Goal: Task Accomplishment & Management: Manage account settings

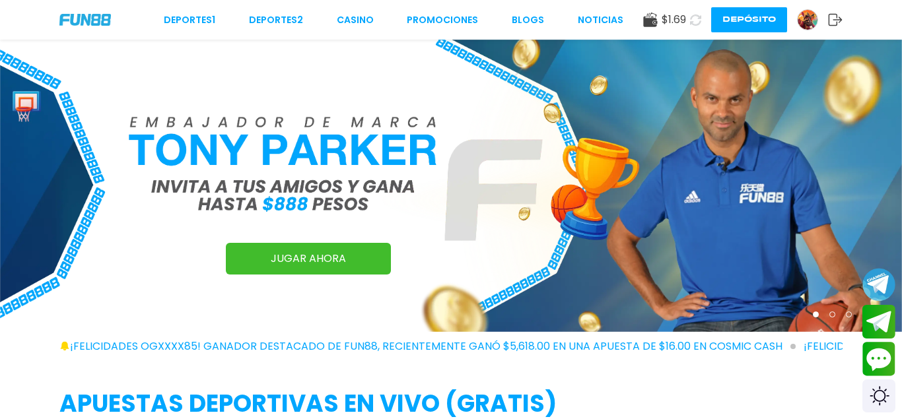
click at [694, 20] on icon at bounding box center [696, 20] width 12 height 12
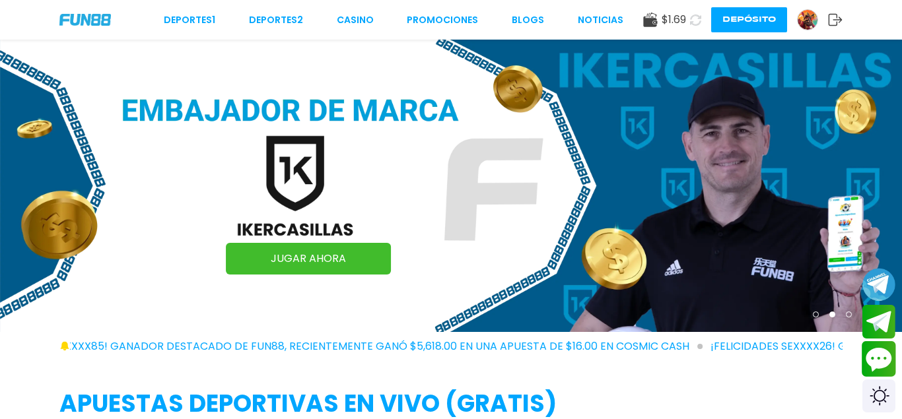
click at [874, 361] on button "Contact customer service" at bounding box center [879, 359] width 35 height 36
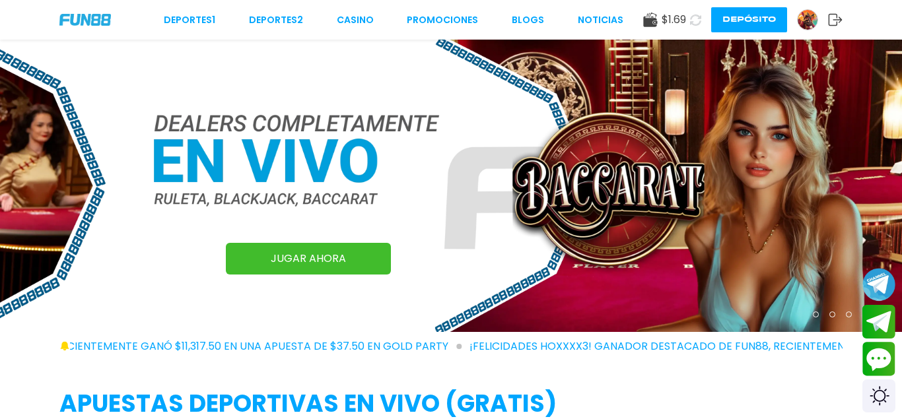
click at [805, 23] on img at bounding box center [808, 20] width 20 height 20
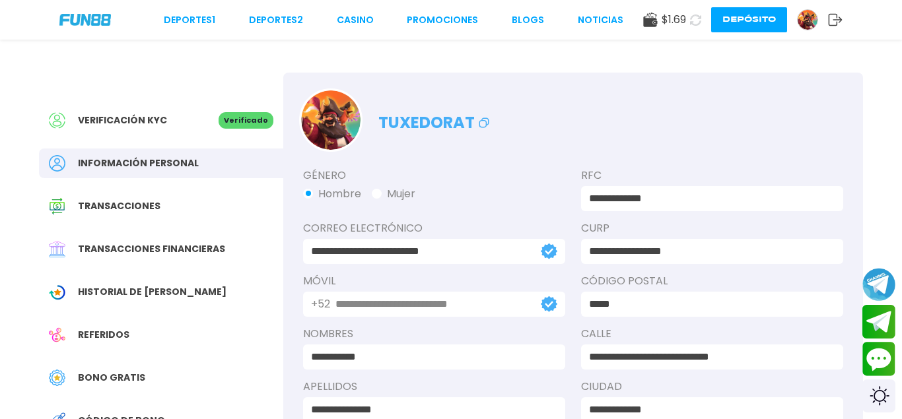
click at [742, 10] on button "Depósito" at bounding box center [749, 19] width 76 height 25
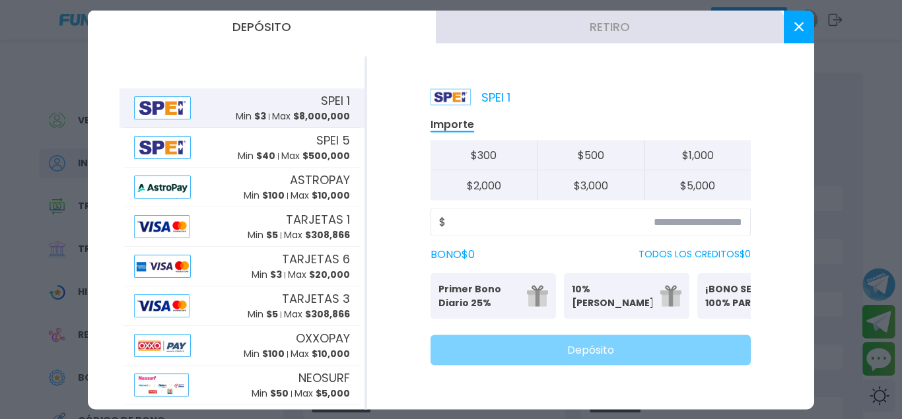
click at [546, 27] on button "Retiro" at bounding box center [610, 26] width 348 height 33
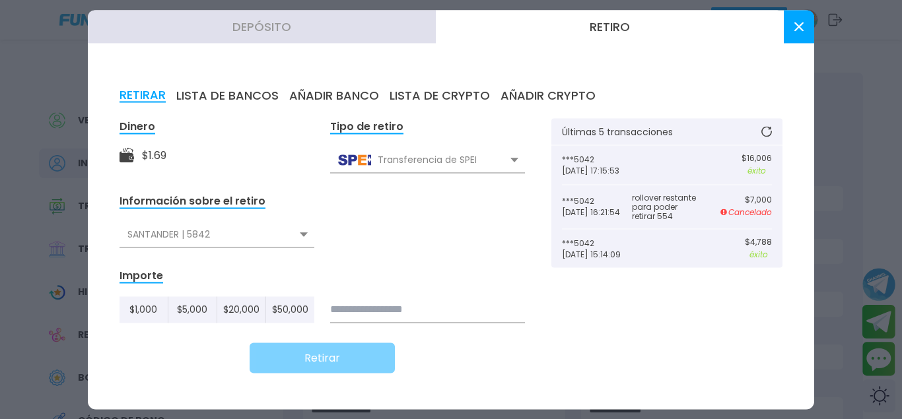
click at [882, 353] on div at bounding box center [451, 209] width 902 height 419
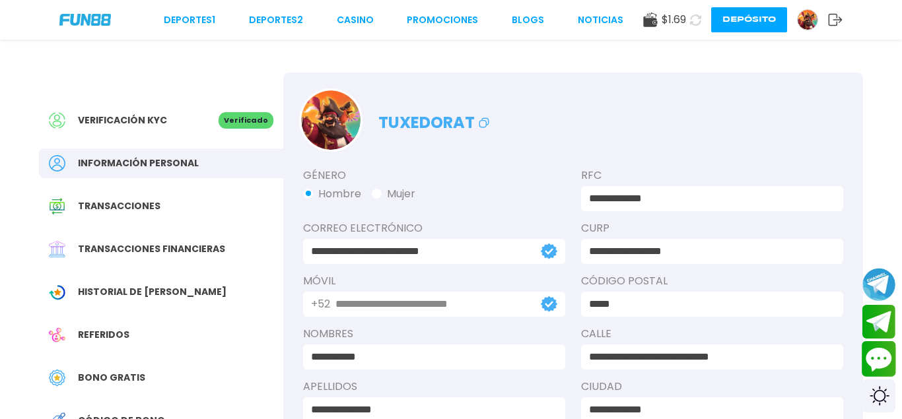
click at [873, 352] on button "Contact customer service" at bounding box center [879, 359] width 35 height 36
click at [697, 24] on use at bounding box center [695, 20] width 15 height 15
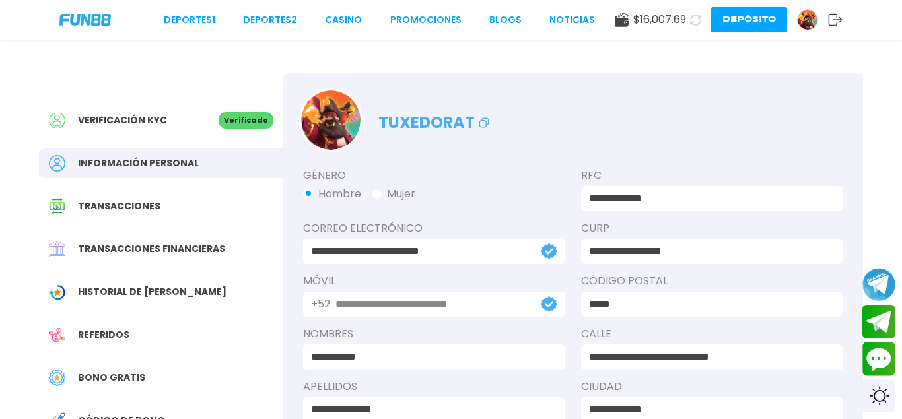
click at [758, 20] on button "Depósito" at bounding box center [749, 19] width 76 height 25
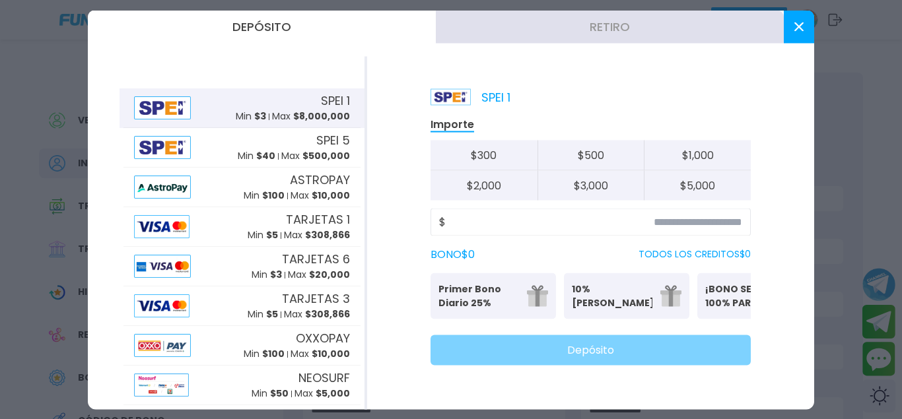
click at [573, 28] on button "Retiro" at bounding box center [610, 26] width 348 height 33
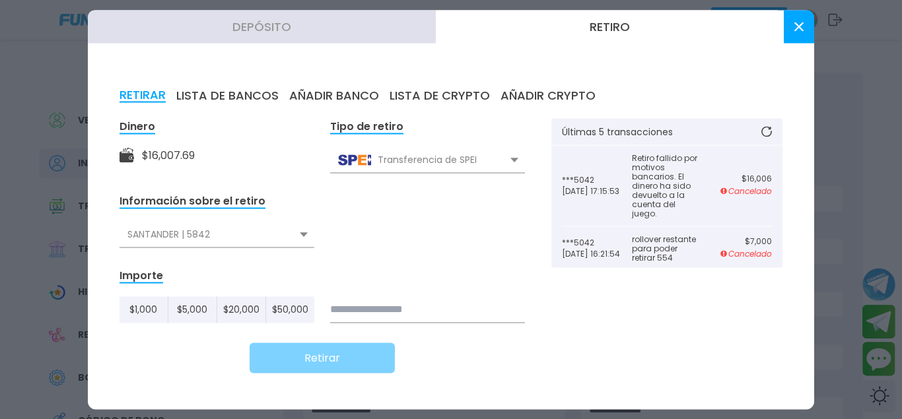
click at [333, 94] on button "AÑADIR BANCO" at bounding box center [334, 95] width 90 height 15
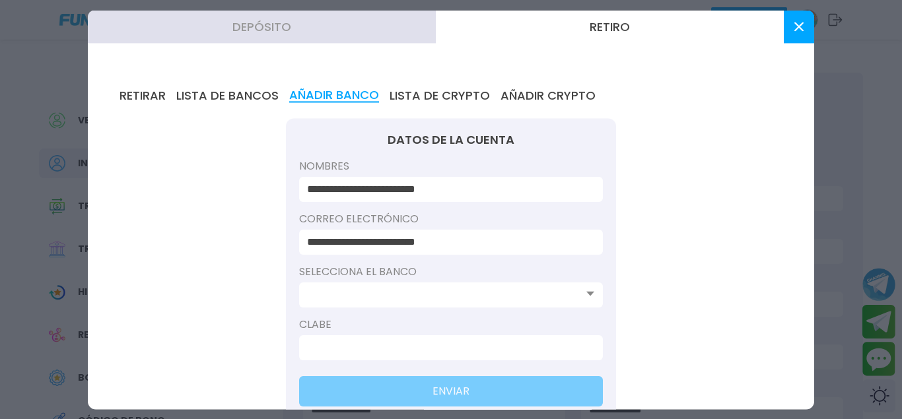
click at [442, 283] on div "Selecciona el banco" at bounding box center [451, 290] width 304 height 53
click at [437, 293] on input at bounding box center [447, 295] width 280 height 16
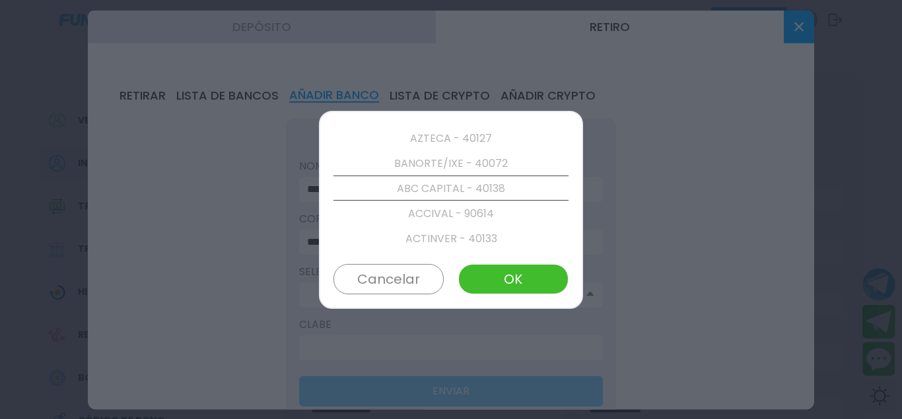
scroll to position [100, 0]
click at [623, 236] on div at bounding box center [451, 209] width 902 height 419
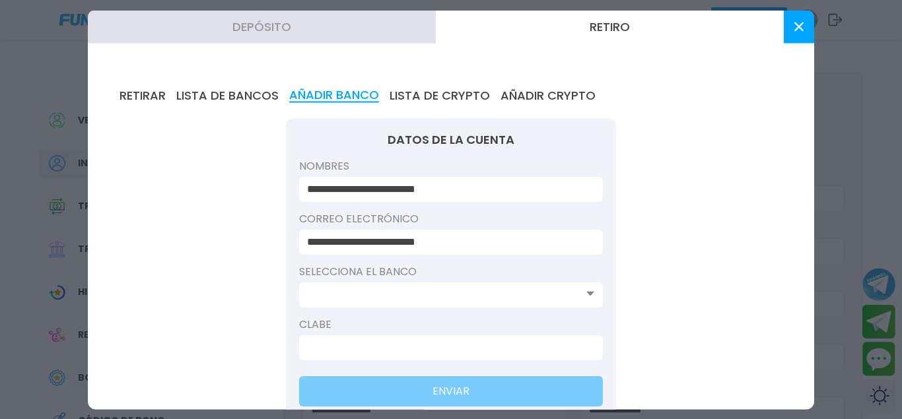
click at [203, 94] on button "LISTA DE BANCOS" at bounding box center [227, 95] width 102 height 15
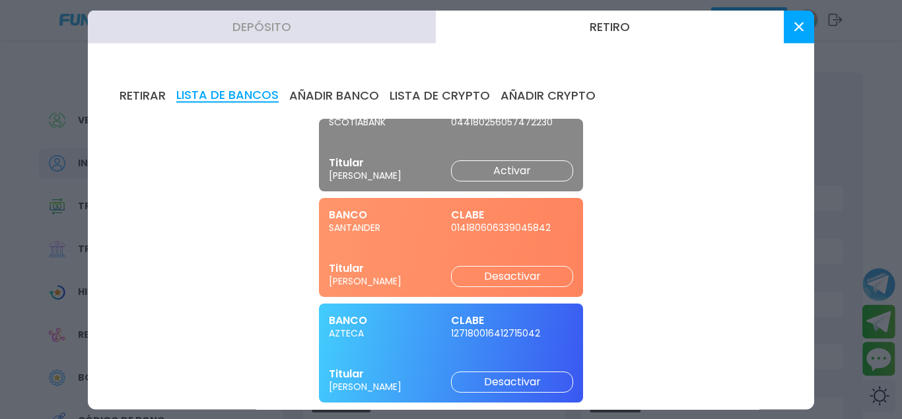
scroll to position [0, 0]
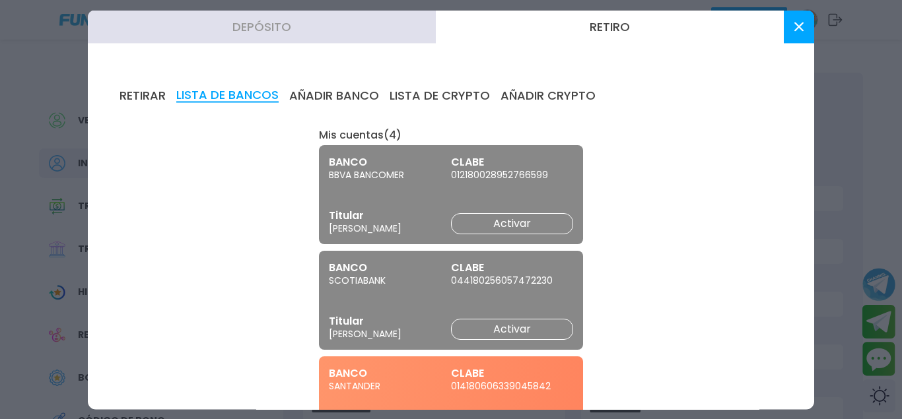
click at [138, 94] on button "RETIRAR" at bounding box center [143, 95] width 46 height 15
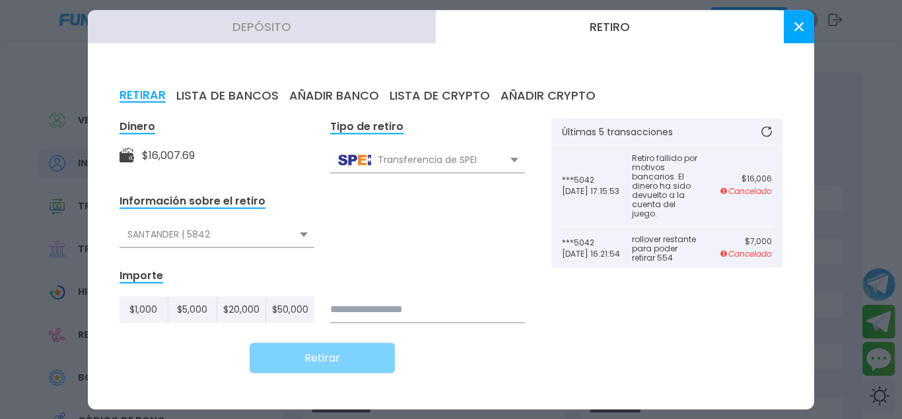
click at [285, 238] on div "SANTANDER | 5842" at bounding box center [217, 234] width 195 height 25
click at [194, 266] on div "SANTANDER | 5842" at bounding box center [217, 263] width 195 height 25
click at [385, 312] on input at bounding box center [427, 310] width 195 height 26
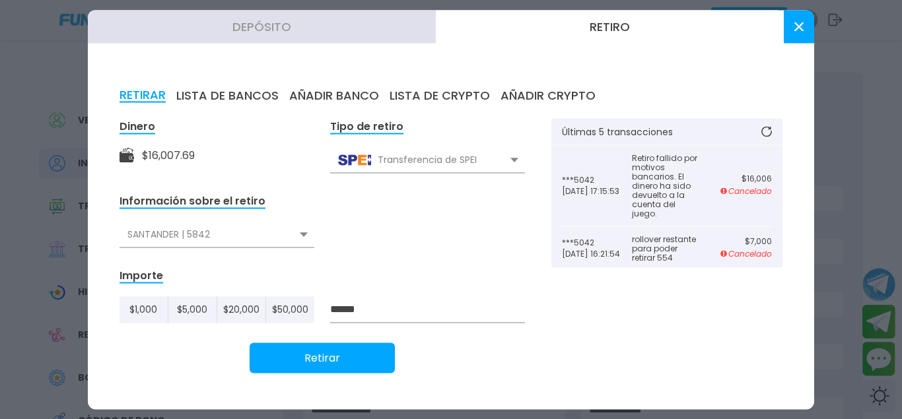
type input "******"
click at [321, 355] on button "Retirar" at bounding box center [322, 358] width 145 height 30
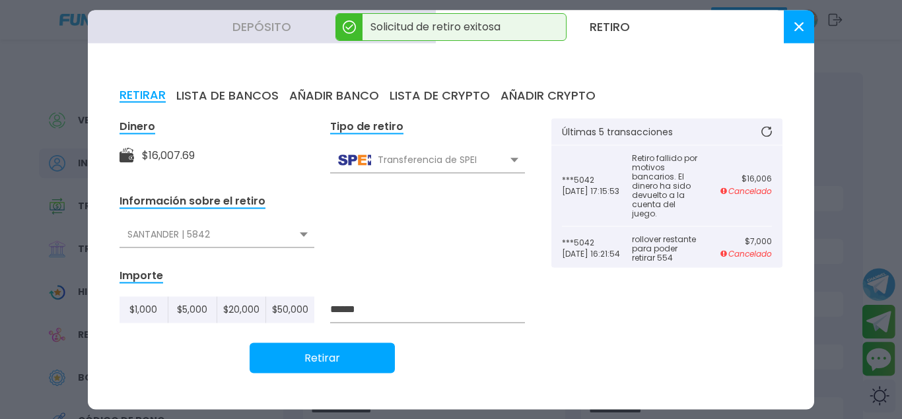
click at [767, 134] on icon at bounding box center [767, 131] width 11 height 11
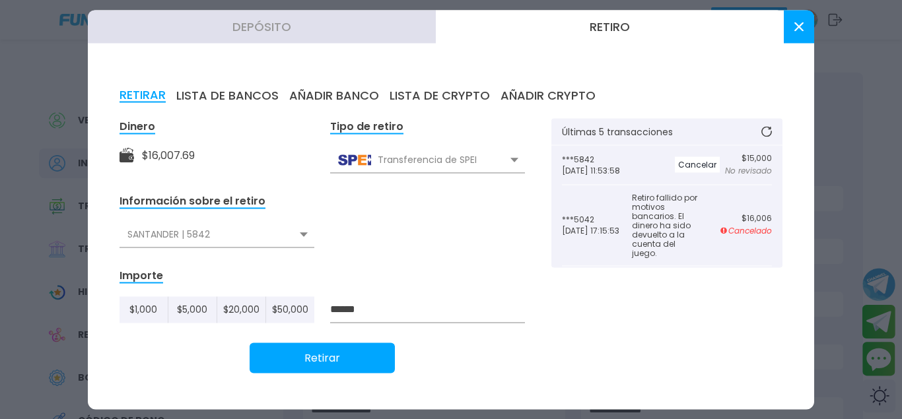
click at [797, 30] on use at bounding box center [799, 26] width 9 height 9
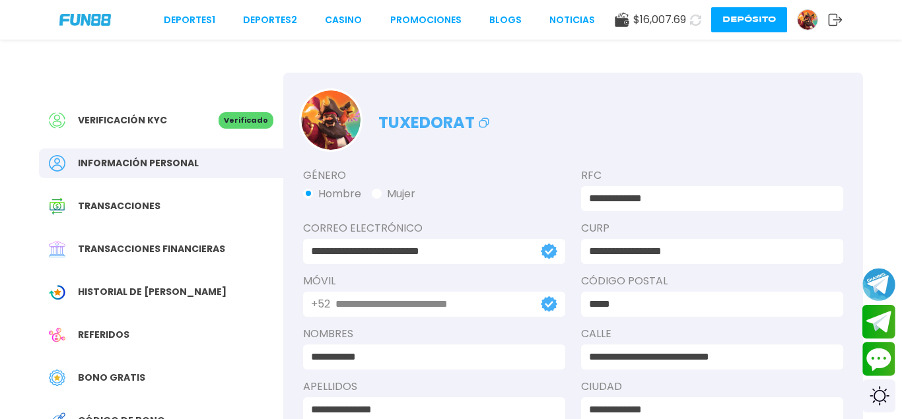
click at [695, 21] on icon at bounding box center [696, 20] width 12 height 12
click at [812, 30] on link at bounding box center [812, 19] width 31 height 21
click at [807, 24] on img at bounding box center [808, 20] width 20 height 20
click at [738, 25] on button "Depósito" at bounding box center [749, 19] width 76 height 25
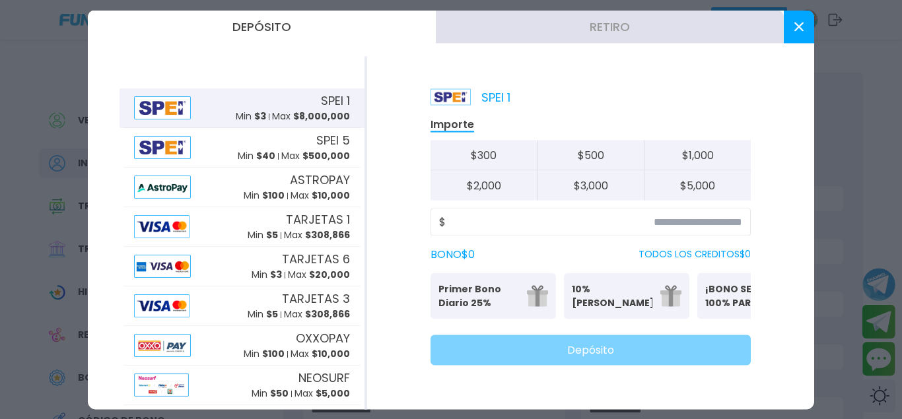
click at [604, 27] on button "Retiro" at bounding box center [610, 26] width 348 height 33
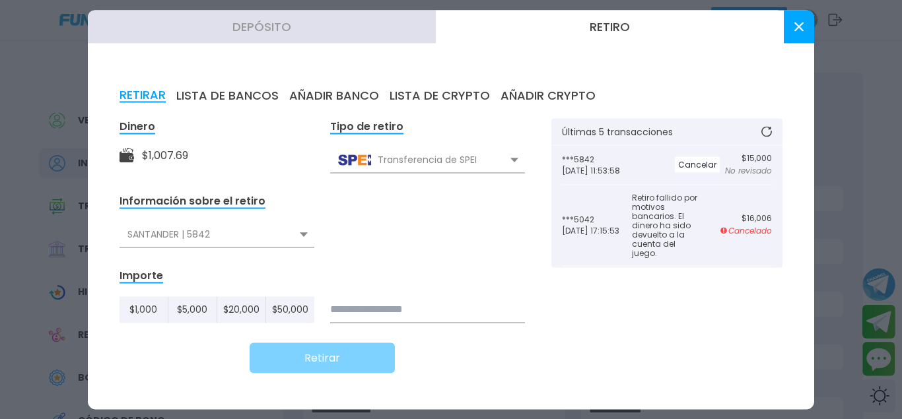
click at [796, 23] on use at bounding box center [799, 26] width 9 height 9
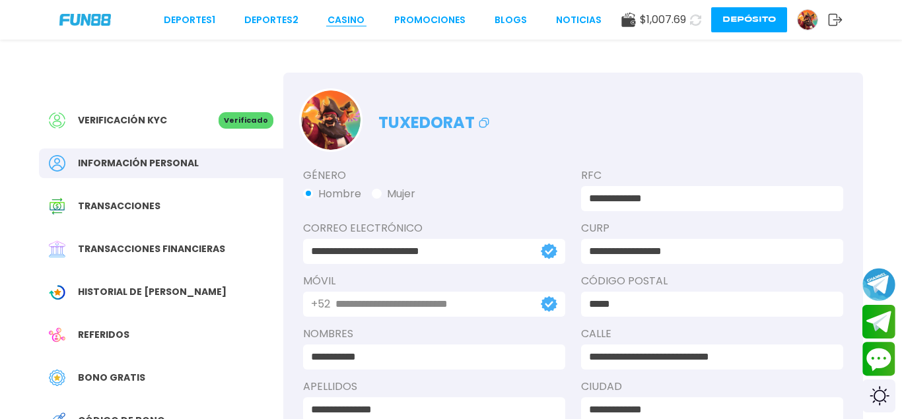
click at [344, 24] on link "CASINO" at bounding box center [346, 20] width 37 height 14
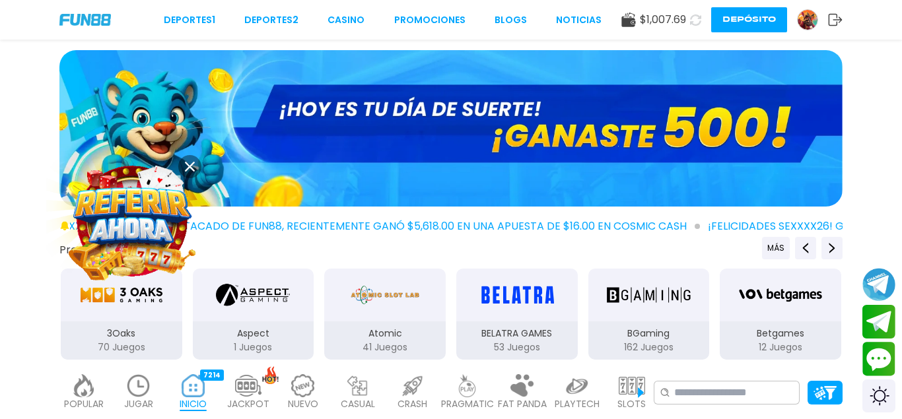
scroll to position [269, 0]
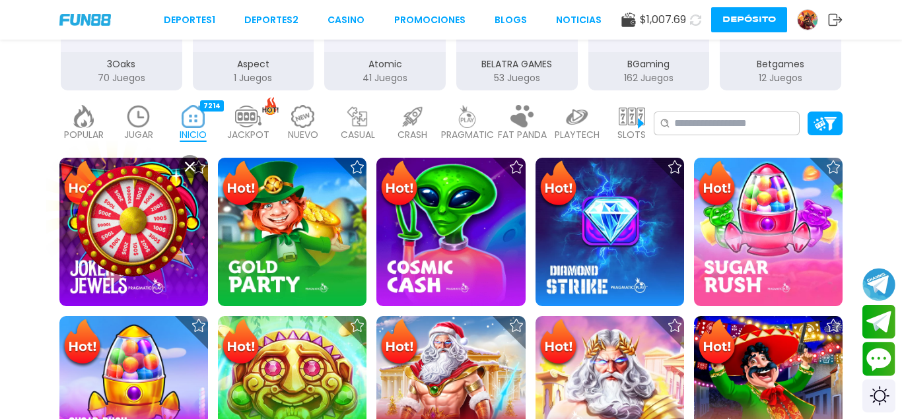
click at [185, 166] on icon at bounding box center [190, 167] width 10 height 10
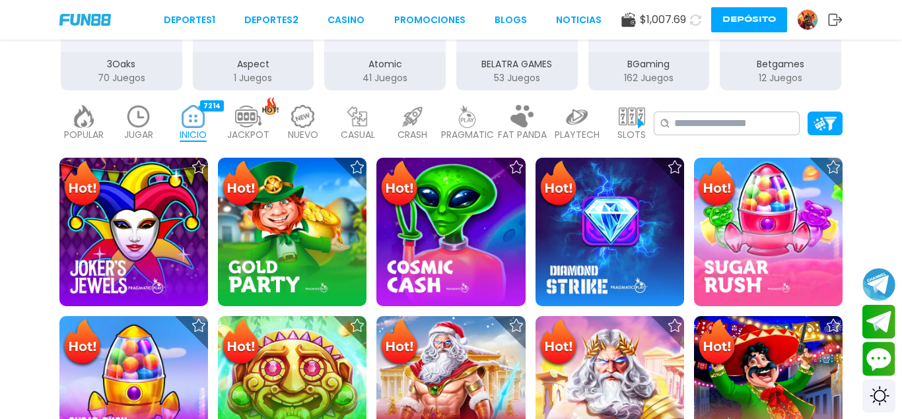
click at [630, 116] on img at bounding box center [632, 116] width 26 height 23
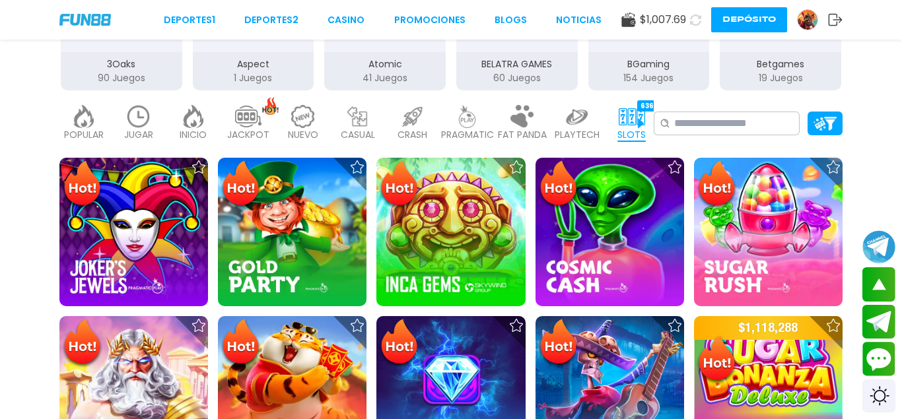
scroll to position [135, 0]
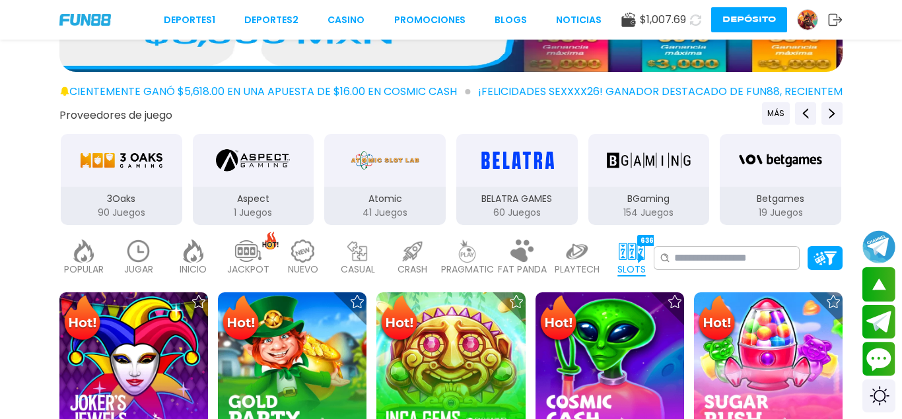
click at [124, 173] on img "3Oaks" at bounding box center [121, 160] width 83 height 37
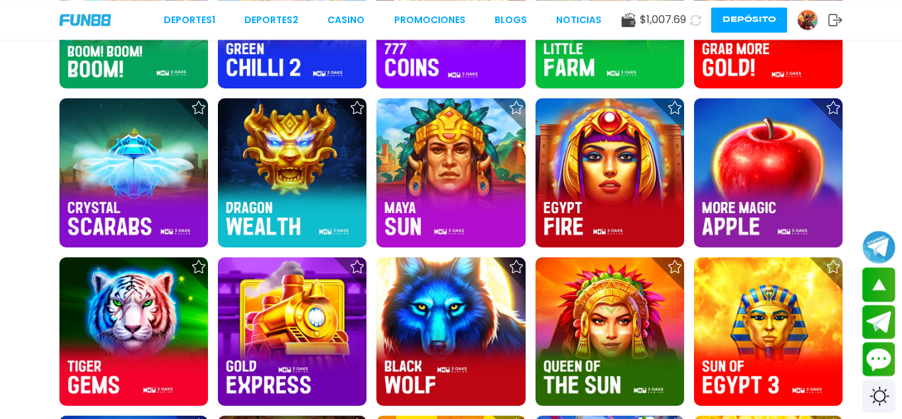
scroll to position [1280, 0]
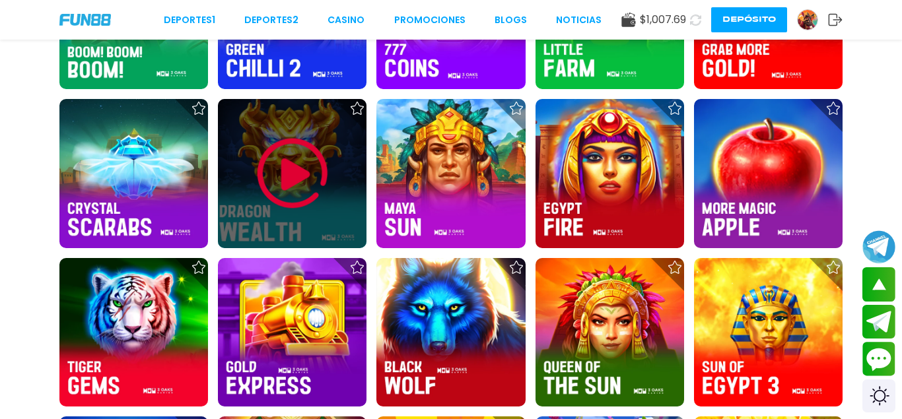
click at [279, 163] on img at bounding box center [292, 173] width 79 height 79
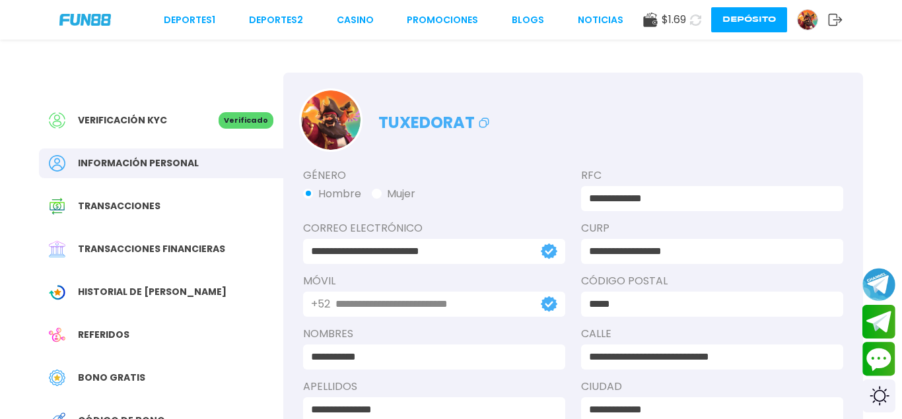
click at [750, 30] on button "Depósito" at bounding box center [749, 19] width 76 height 25
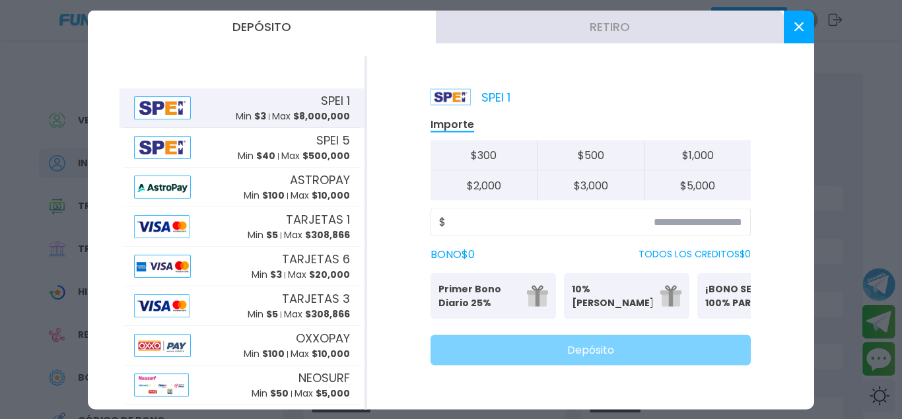
click at [585, 34] on button "Retiro" at bounding box center [610, 26] width 348 height 33
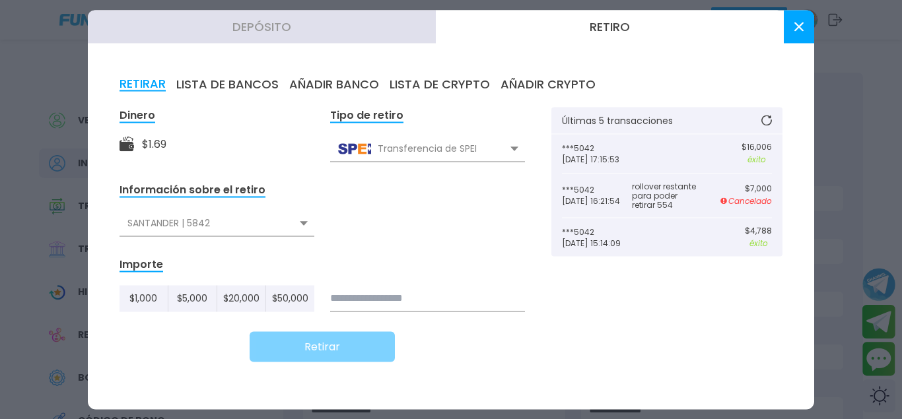
click at [767, 120] on icon at bounding box center [767, 120] width 11 height 11
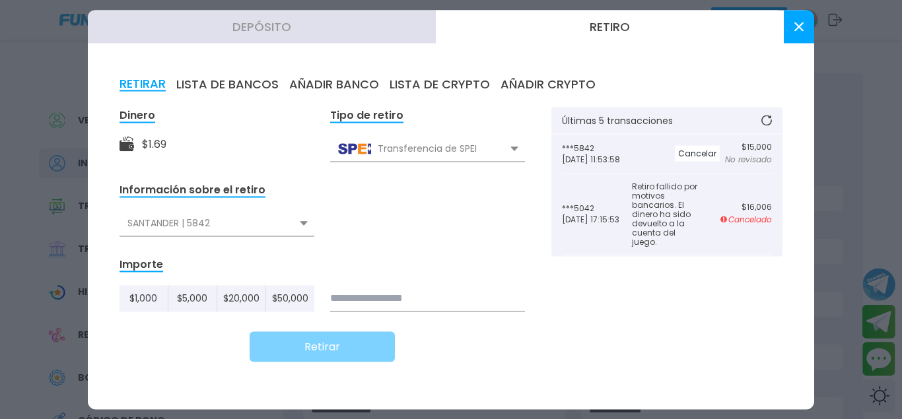
click at [766, 110] on button at bounding box center [767, 120] width 32 height 26
click at [766, 116] on icon at bounding box center [767, 120] width 11 height 11
click at [799, 22] on icon at bounding box center [799, 26] width 9 height 9
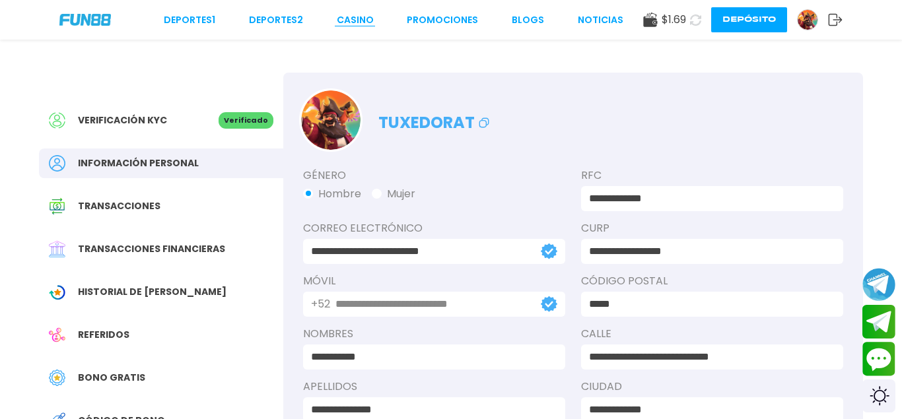
click at [359, 18] on link "CASINO" at bounding box center [355, 20] width 37 height 14
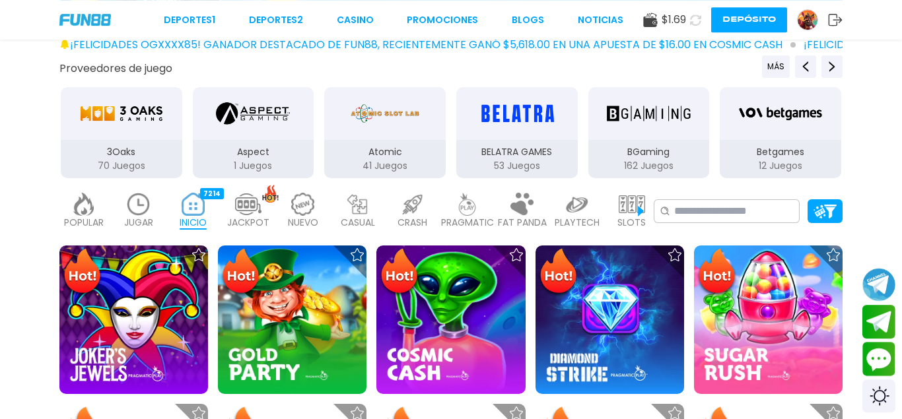
scroll to position [269, 0]
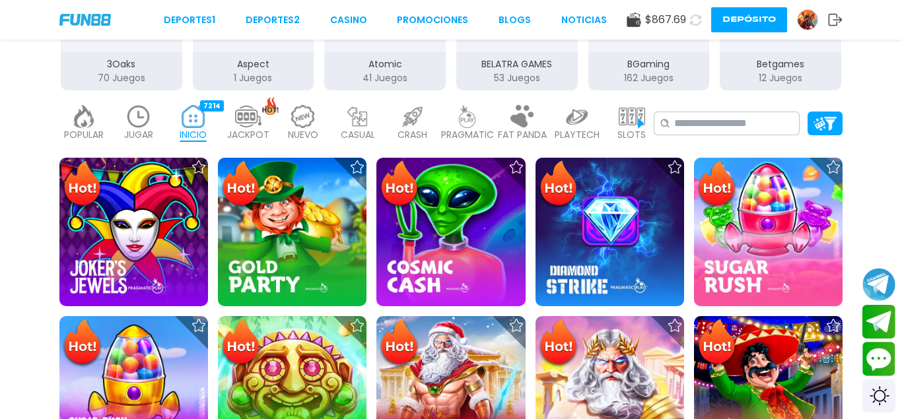
click at [627, 120] on img at bounding box center [632, 116] width 26 height 23
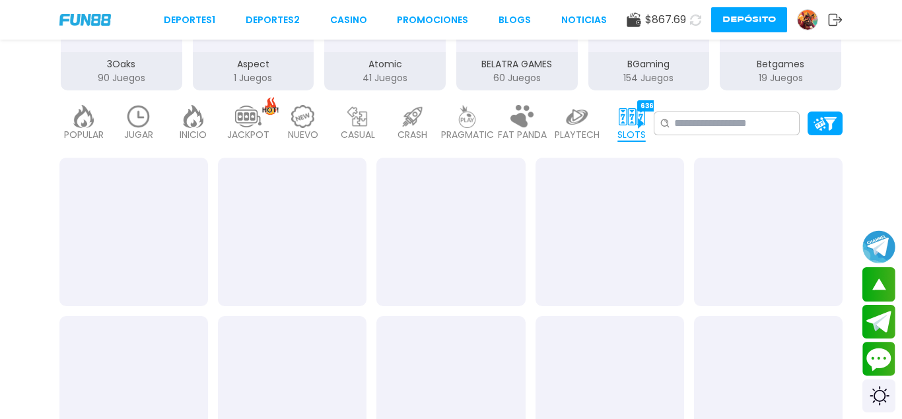
scroll to position [135, 0]
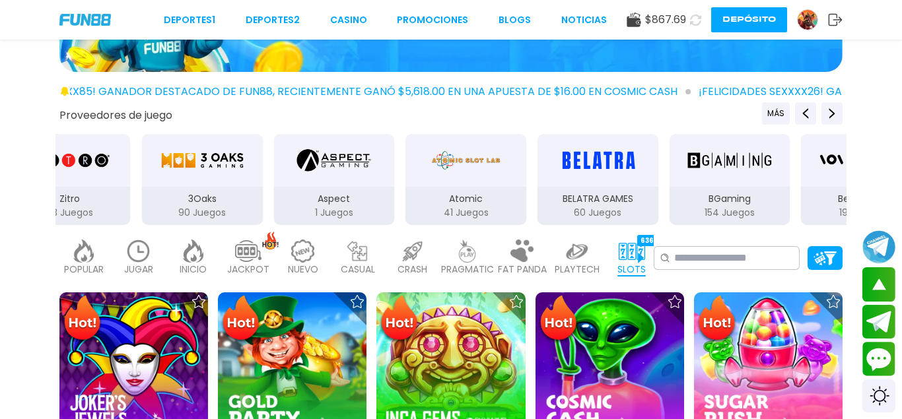
drag, startPoint x: 225, startPoint y: 177, endPoint x: 285, endPoint y: 177, distance: 60.8
click at [264, 177] on div "3Oaks" at bounding box center [203, 160] width 122 height 53
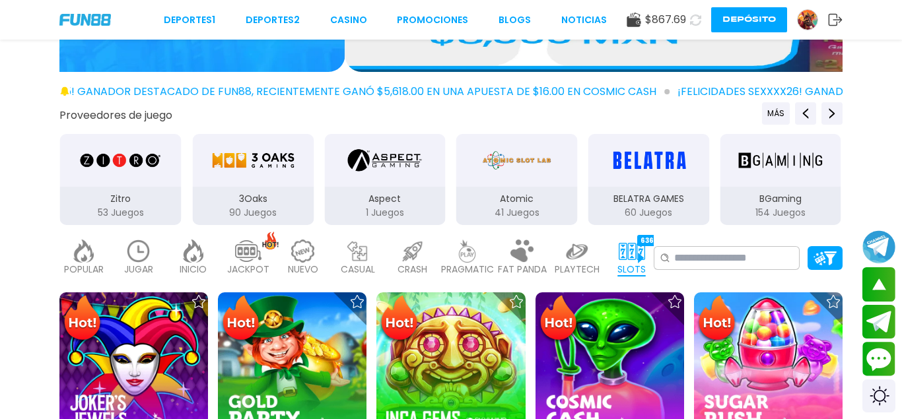
click at [247, 178] on img "3Oaks" at bounding box center [252, 160] width 83 height 37
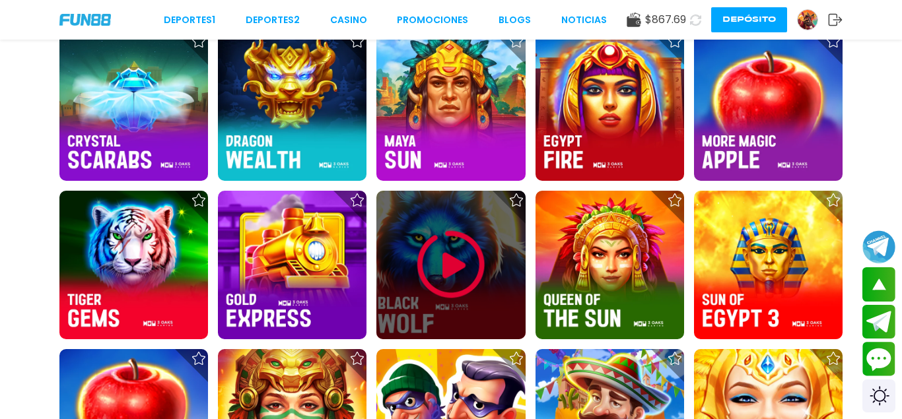
scroll to position [1550, 0]
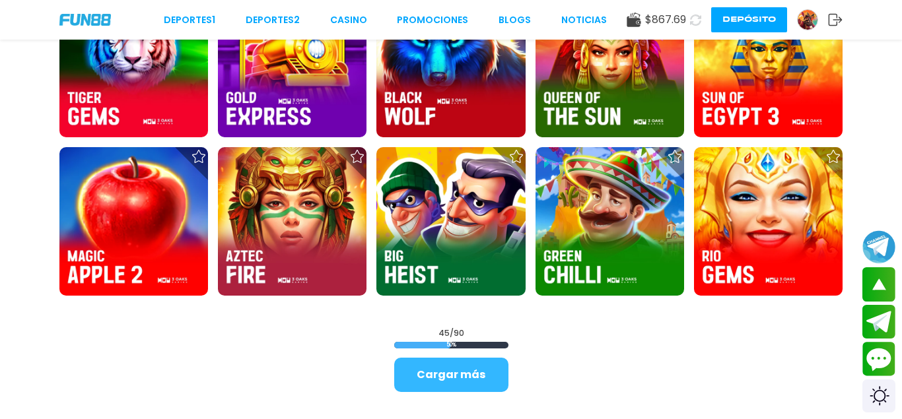
click at [483, 367] on button "Cargar más" at bounding box center [451, 375] width 114 height 34
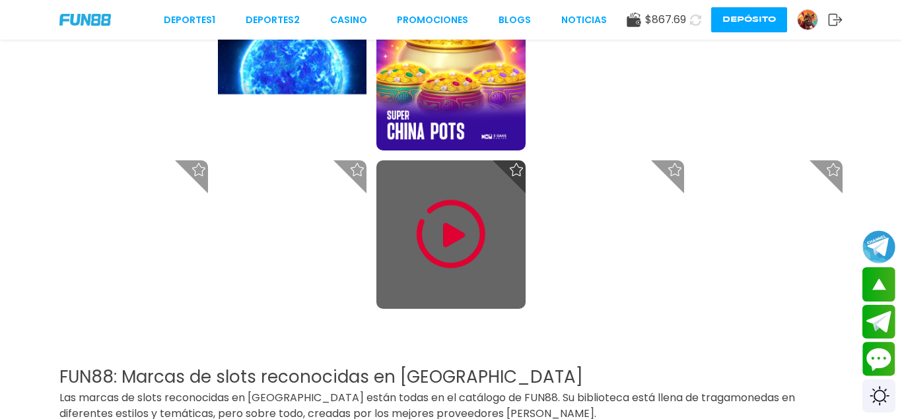
scroll to position [2695, 0]
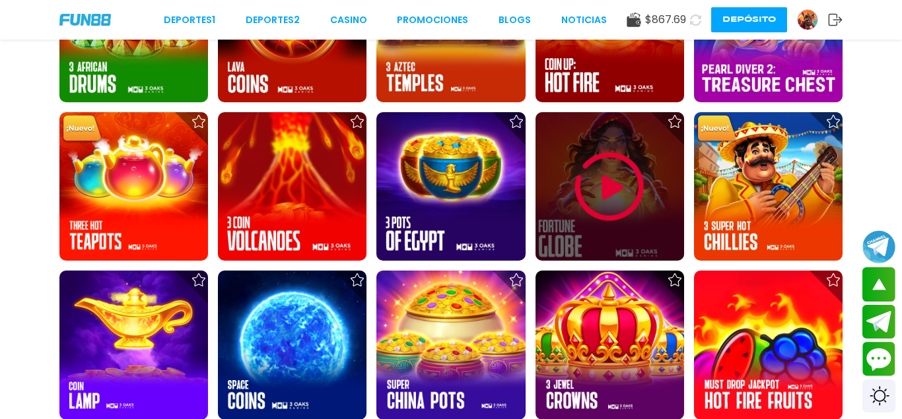
click at [628, 177] on img at bounding box center [609, 186] width 79 height 79
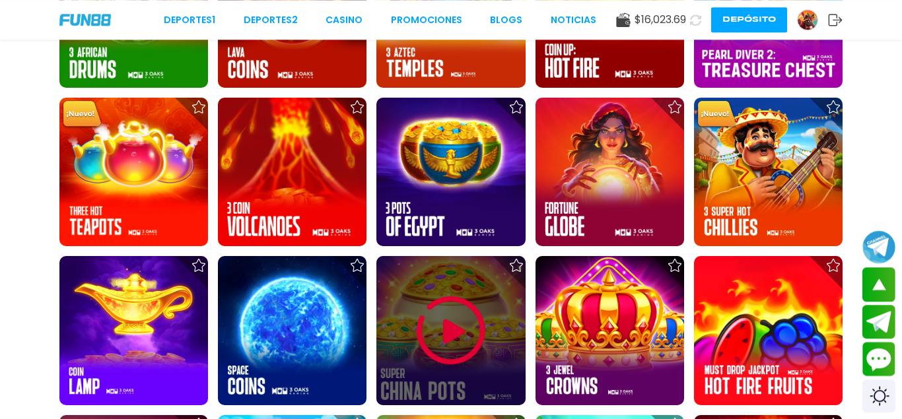
scroll to position [2762, 0]
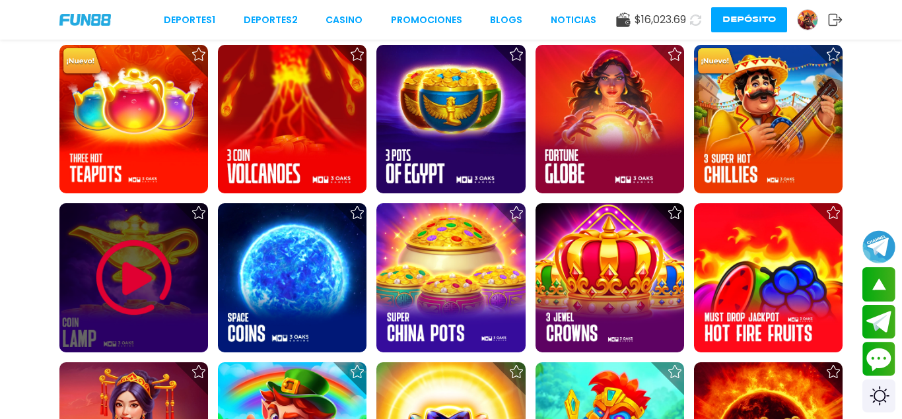
click at [128, 248] on img at bounding box center [133, 277] width 79 height 79
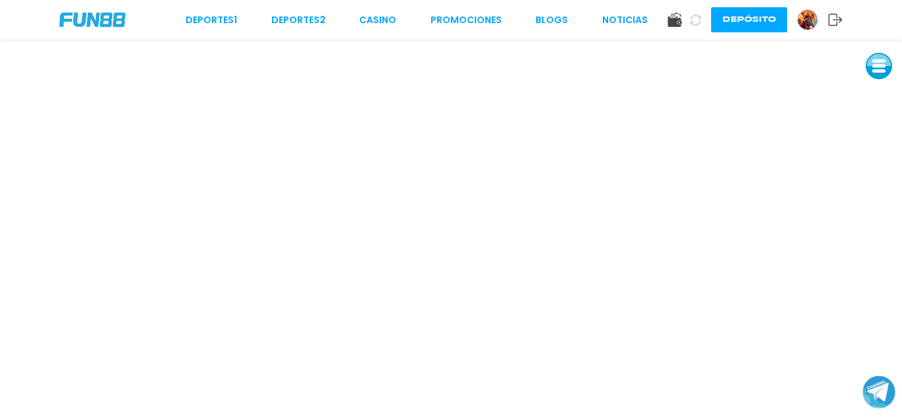
click at [81, 12] on div "Deportes 1 Deportes 2 CASINO Promociones BLOGS NOTICIAS Depósito" at bounding box center [451, 20] width 902 height 40
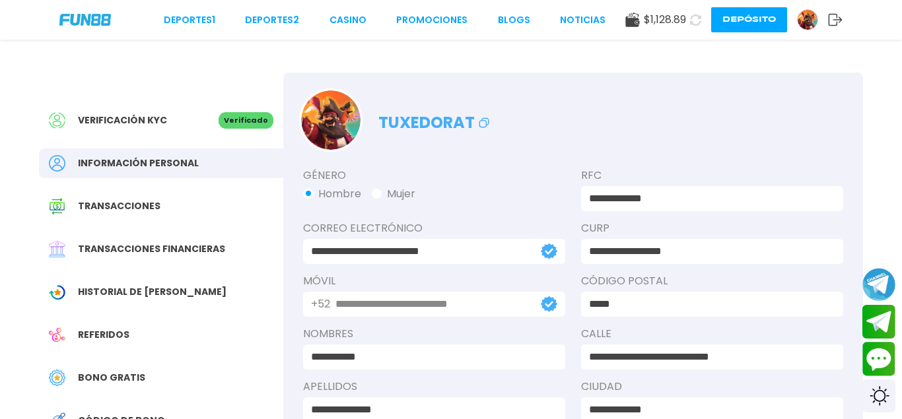
click at [769, 19] on button "Depósito" at bounding box center [749, 19] width 76 height 25
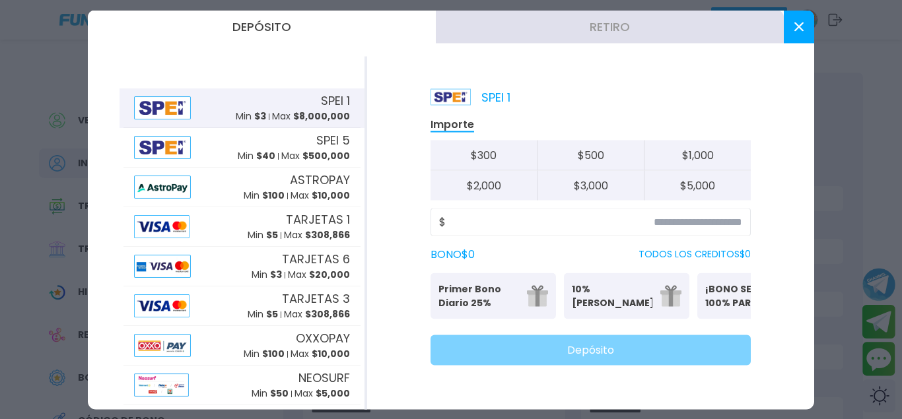
click at [585, 37] on button "Retiro" at bounding box center [610, 26] width 348 height 33
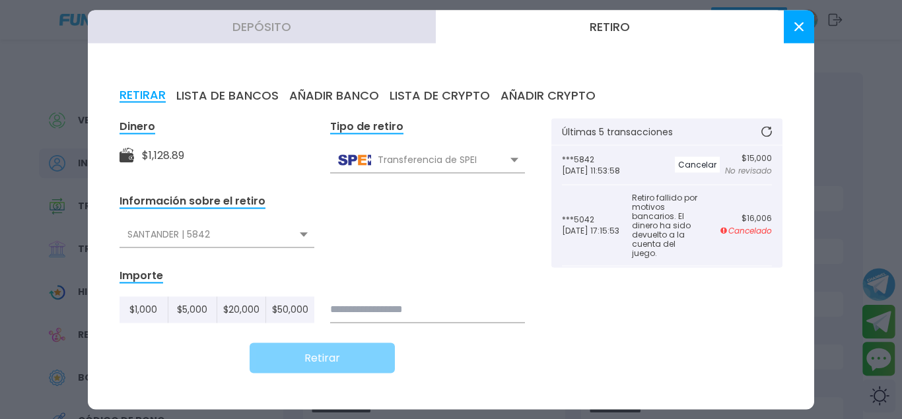
click at [275, 23] on button "Depósito" at bounding box center [262, 26] width 348 height 33
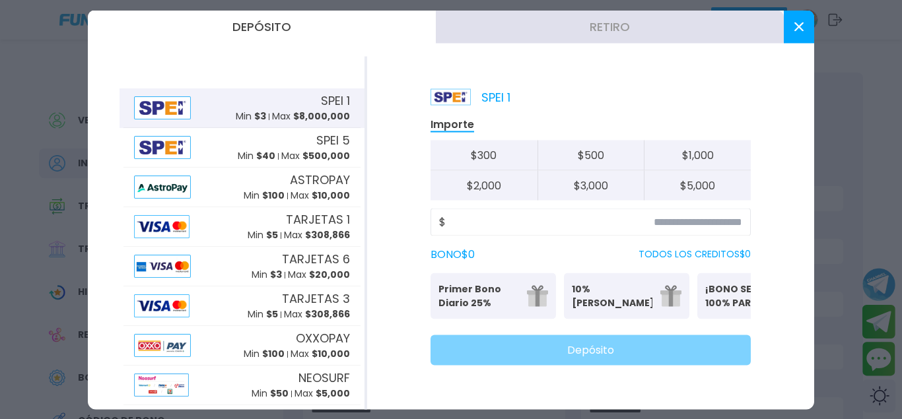
click at [620, 28] on button "Retiro" at bounding box center [610, 26] width 348 height 33
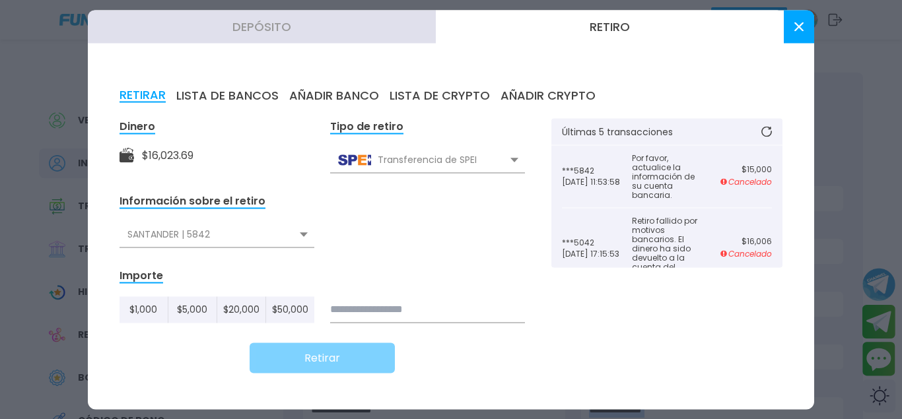
click at [794, 122] on div "RETIRAR LISTA DE BANCOS AÑADIR BANCO LISTA DE CRYPTO AÑADIR CRYPTO Dinero $ 16,…" at bounding box center [451, 232] width 727 height 353
click at [799, 30] on icon at bounding box center [799, 26] width 9 height 9
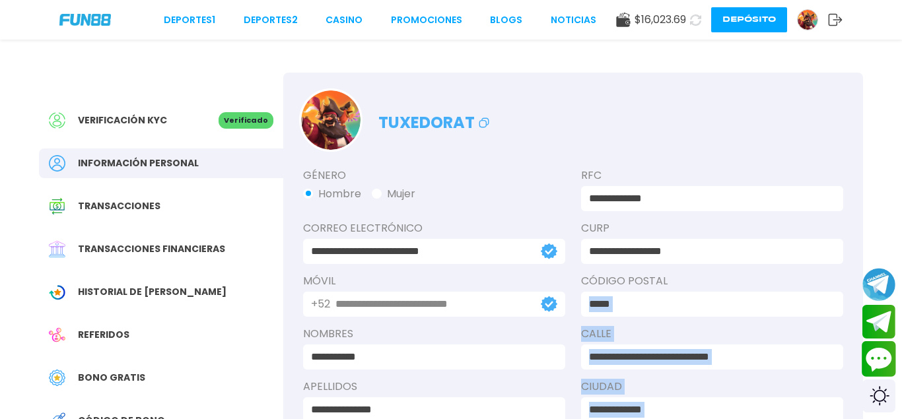
click at [876, 359] on button "Contact customer service" at bounding box center [879, 359] width 35 height 36
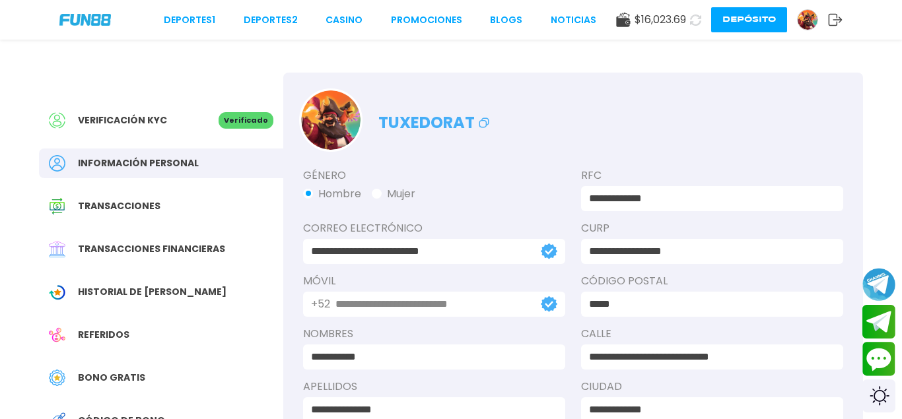
click at [765, 15] on button "Depósito" at bounding box center [749, 19] width 76 height 25
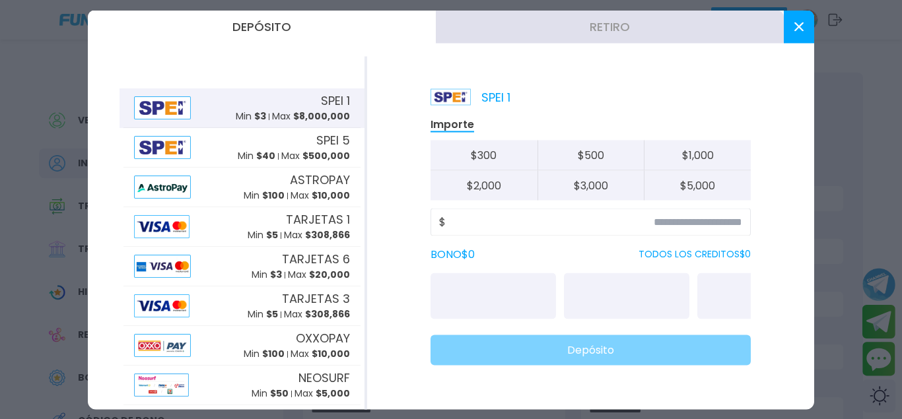
click at [639, 30] on button "Retiro" at bounding box center [610, 26] width 348 height 33
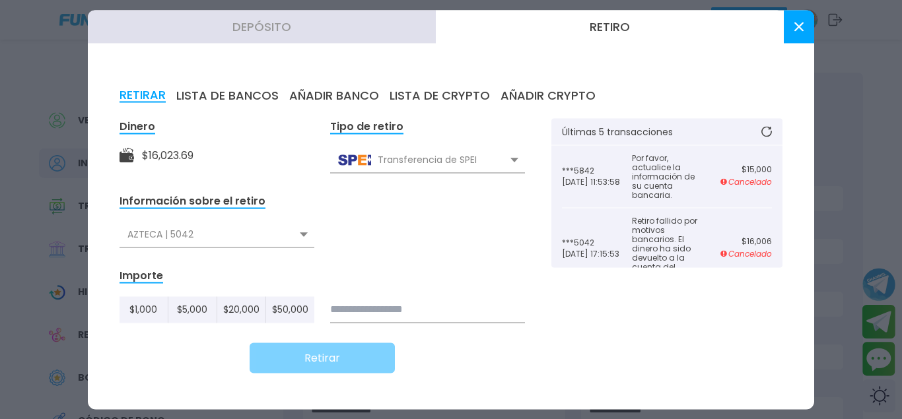
click at [286, 240] on div "AZTECA | 5042" at bounding box center [217, 234] width 195 height 25
click at [287, 241] on div "AZTECA | 5042" at bounding box center [217, 234] width 195 height 25
click at [309, 90] on button "AÑADIR BANCO" at bounding box center [334, 95] width 90 height 15
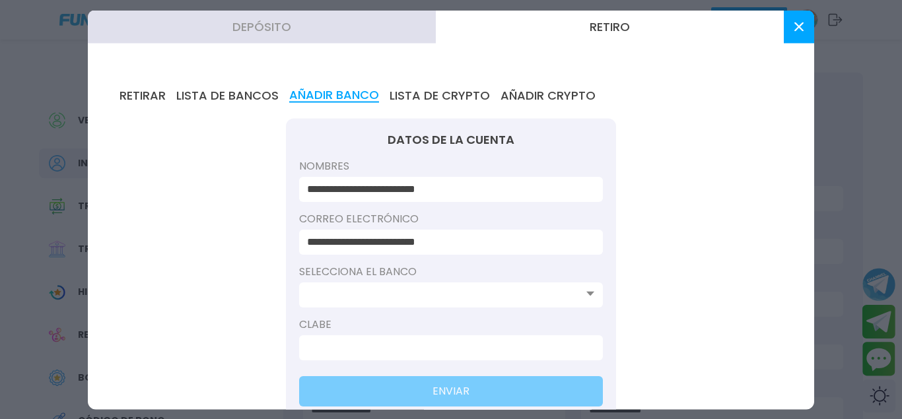
click at [423, 291] on input at bounding box center [447, 295] width 280 height 16
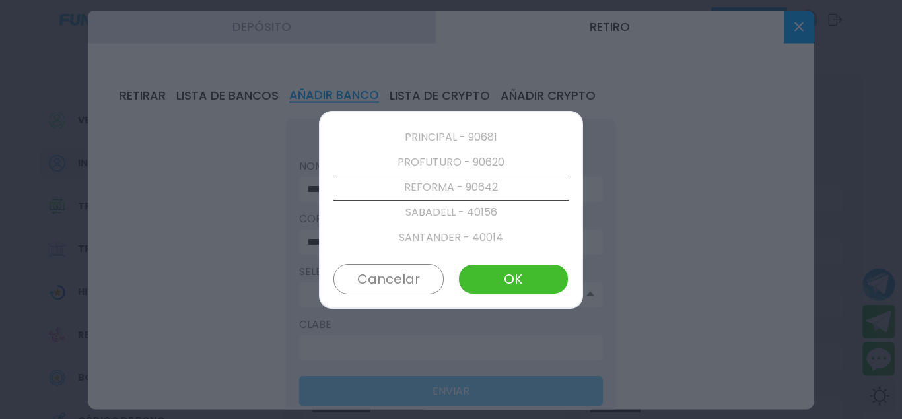
scroll to position [2485, 0]
click at [485, 236] on p "SANTANDER - 40014" at bounding box center [451, 238] width 235 height 25
click at [513, 275] on button "OK" at bounding box center [513, 279] width 110 height 30
type input "**********"
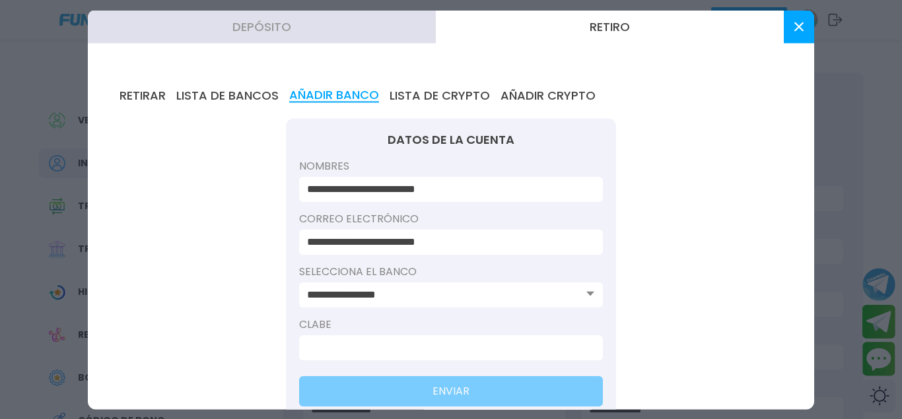
click at [401, 330] on label "Clabe" at bounding box center [451, 324] width 304 height 16
click at [408, 317] on label "Clabe" at bounding box center [451, 324] width 304 height 16
click at [418, 351] on input at bounding box center [447, 347] width 280 height 16
click at [581, 298] on input "**********" at bounding box center [447, 295] width 280 height 16
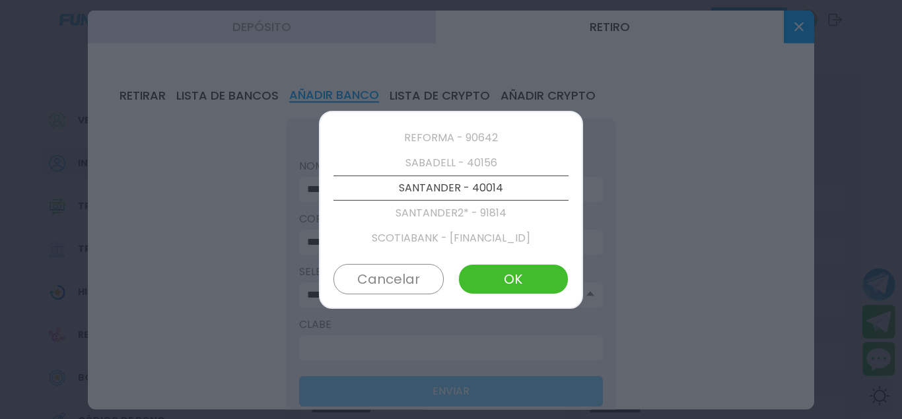
click at [462, 194] on p "SANTANDER - 40014" at bounding box center [451, 188] width 235 height 25
click at [498, 276] on button "OK" at bounding box center [513, 279] width 110 height 30
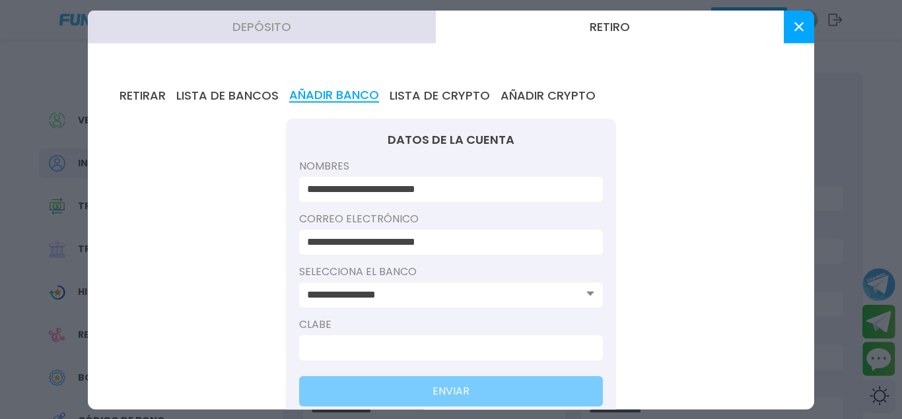
click at [408, 350] on input at bounding box center [447, 347] width 280 height 16
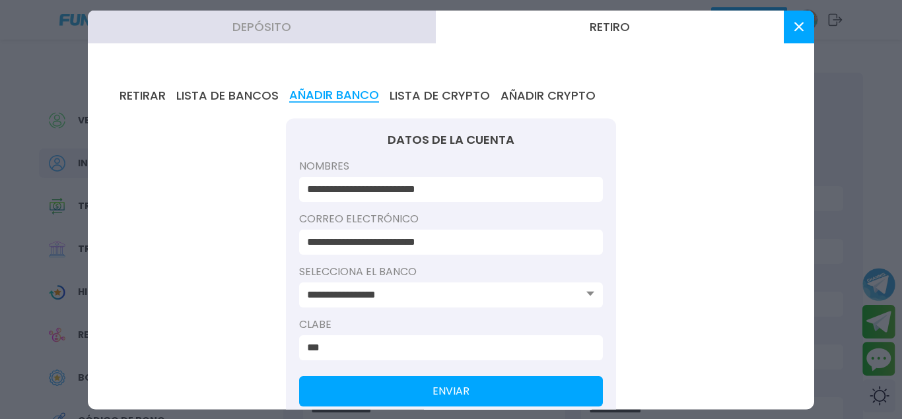
click at [395, 347] on input "***" at bounding box center [447, 347] width 280 height 16
type input "*"
type input "**********"
click at [306, 347] on div "**********" at bounding box center [451, 347] width 304 height 25
drag, startPoint x: 309, startPoint y: 347, endPoint x: 406, endPoint y: 349, distance: 97.1
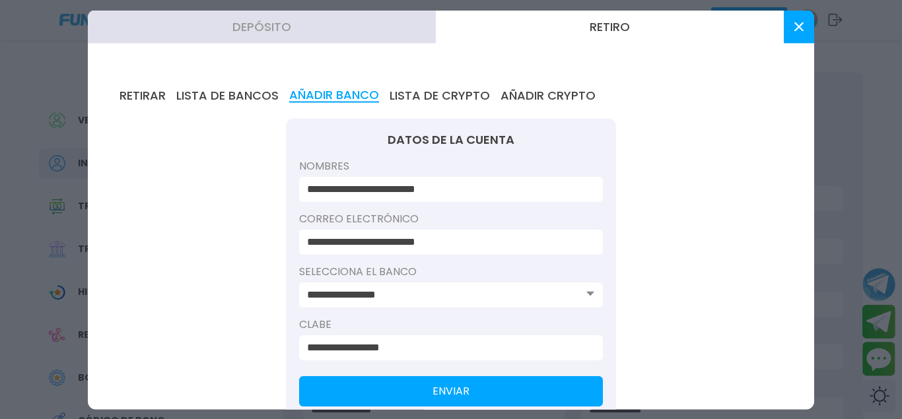
click at [406, 349] on input "**********" at bounding box center [447, 347] width 280 height 16
click at [499, 391] on button "ENVIAR" at bounding box center [451, 391] width 304 height 30
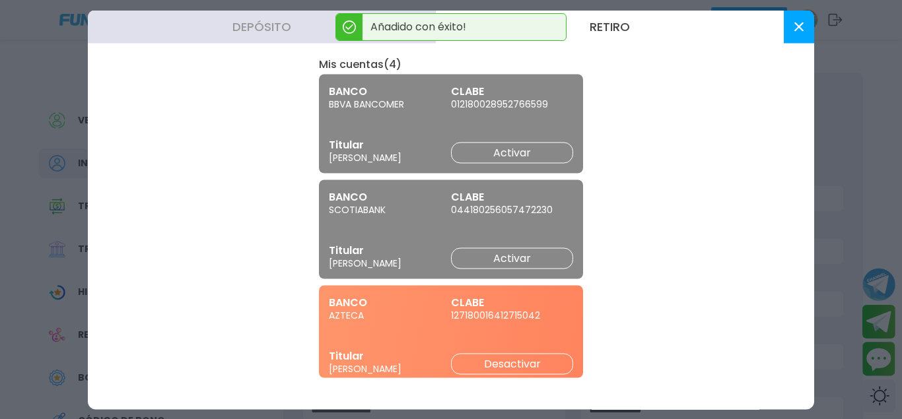
scroll to position [0, 0]
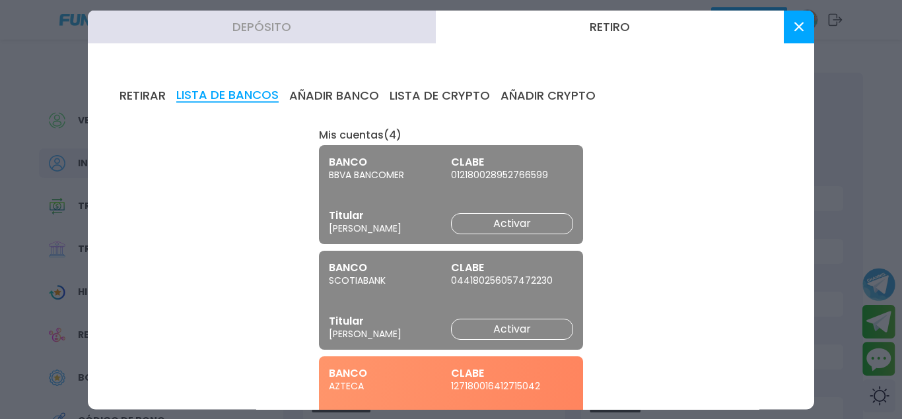
click at [148, 100] on button "RETIRAR" at bounding box center [143, 95] width 46 height 15
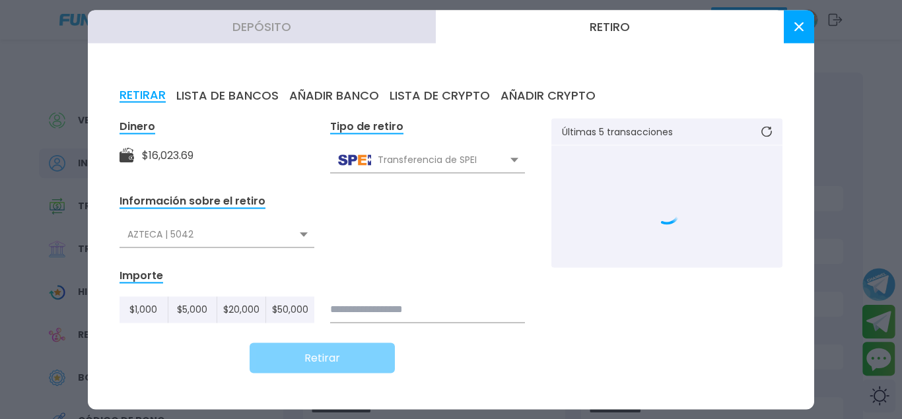
scroll to position [3, 0]
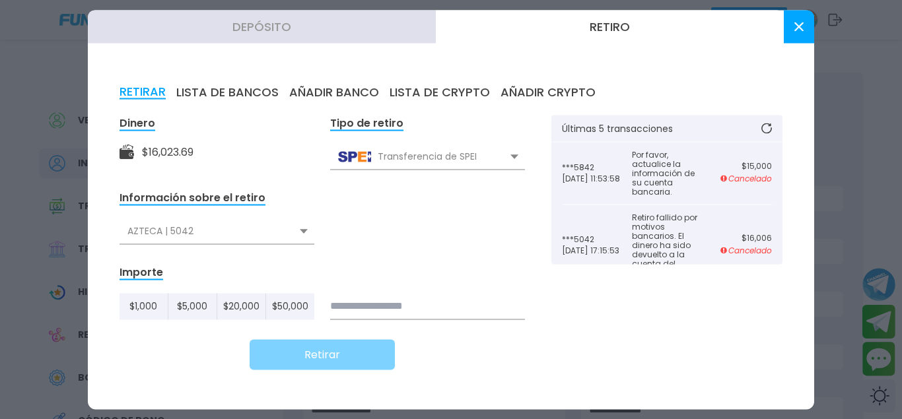
click at [300, 232] on div "AZTECA | 5042" at bounding box center [217, 231] width 195 height 25
click at [211, 282] on div "SANTANDER | 5842" at bounding box center [217, 285] width 195 height 25
click at [441, 309] on input at bounding box center [427, 306] width 195 height 26
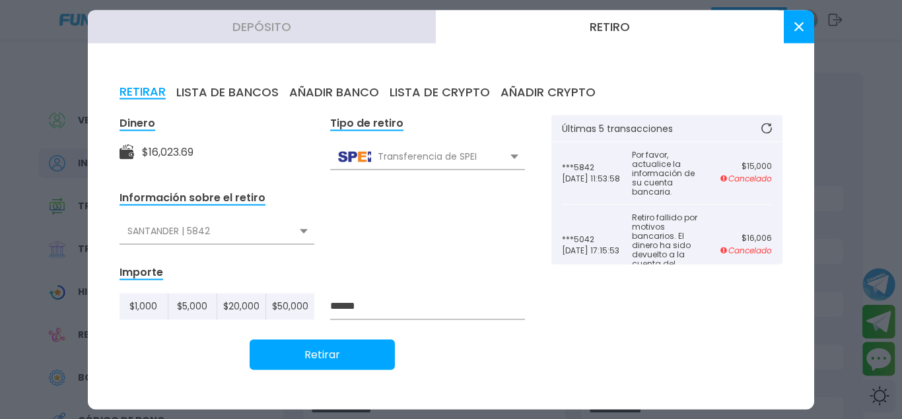
type input "******"
click at [367, 363] on button "Retirar" at bounding box center [322, 354] width 145 height 30
click at [767, 134] on button at bounding box center [767, 128] width 32 height 26
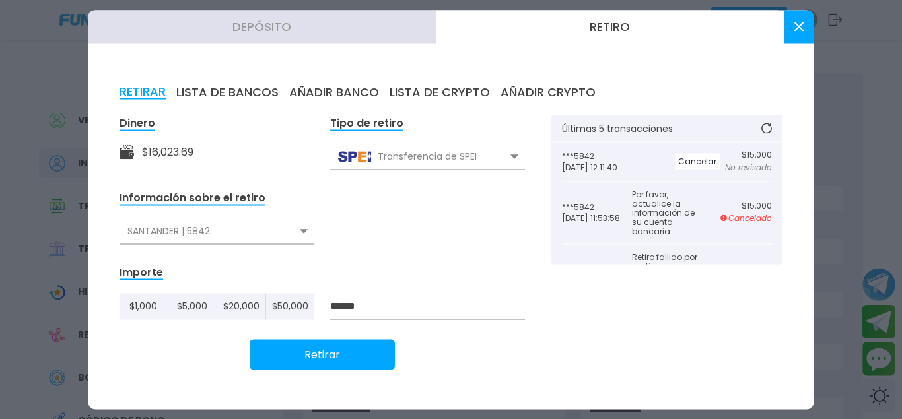
click at [880, 357] on div at bounding box center [451, 209] width 902 height 419
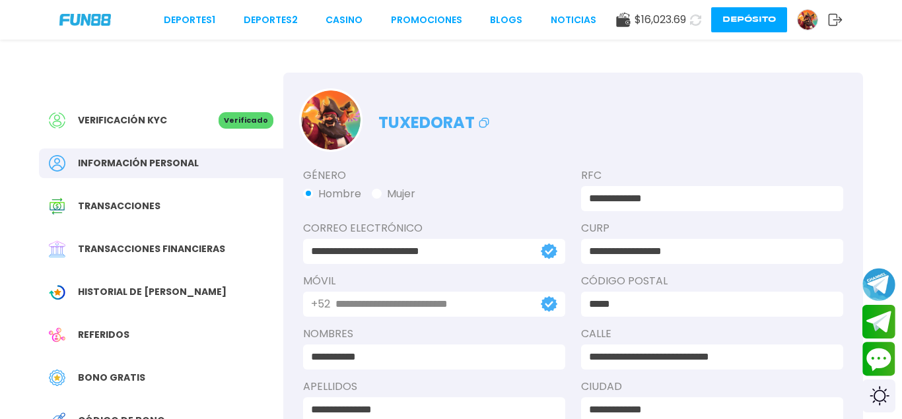
click at [880, 357] on button "Contact customer service" at bounding box center [879, 359] width 33 height 34
click at [692, 20] on icon at bounding box center [695, 19] width 15 height 15
click at [806, 20] on img at bounding box center [808, 20] width 20 height 20
click at [805, 23] on img at bounding box center [808, 20] width 20 height 20
click at [747, 9] on button "Depósito" at bounding box center [749, 19] width 76 height 25
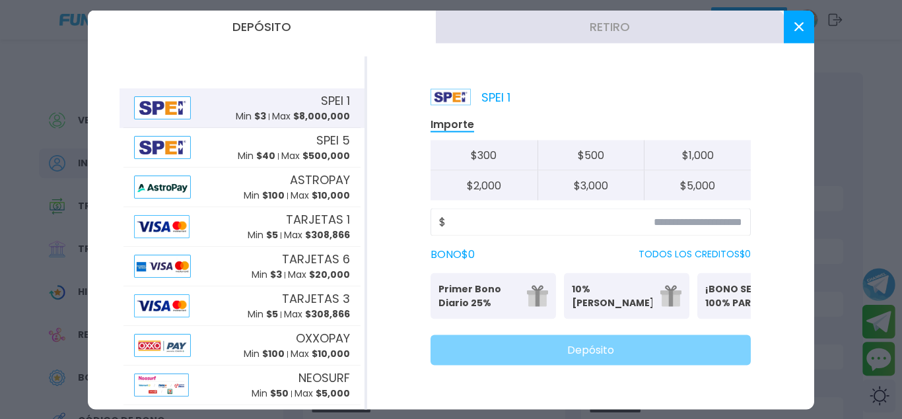
click at [540, 28] on button "Retiro" at bounding box center [610, 26] width 348 height 33
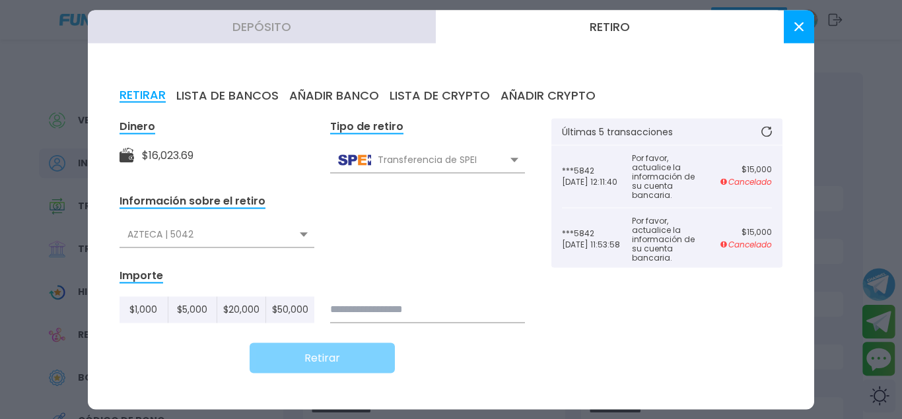
click at [876, 354] on div at bounding box center [451, 209] width 902 height 419
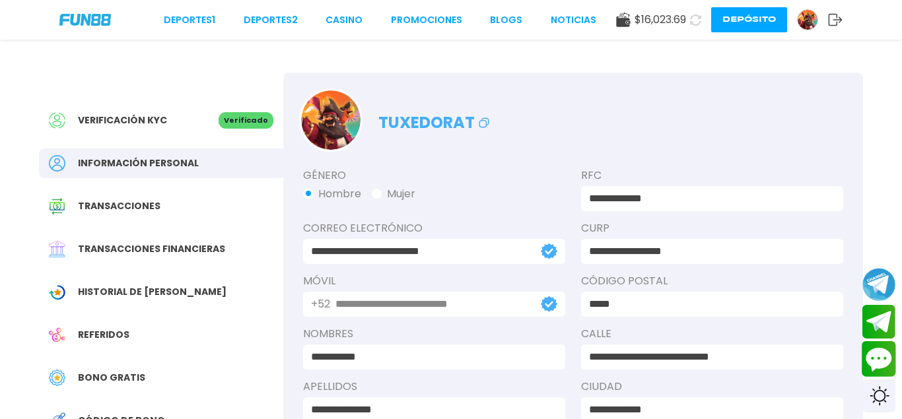
click at [874, 357] on button "Contact customer service" at bounding box center [879, 359] width 35 height 36
click at [767, 20] on button "Depósito" at bounding box center [749, 19] width 76 height 25
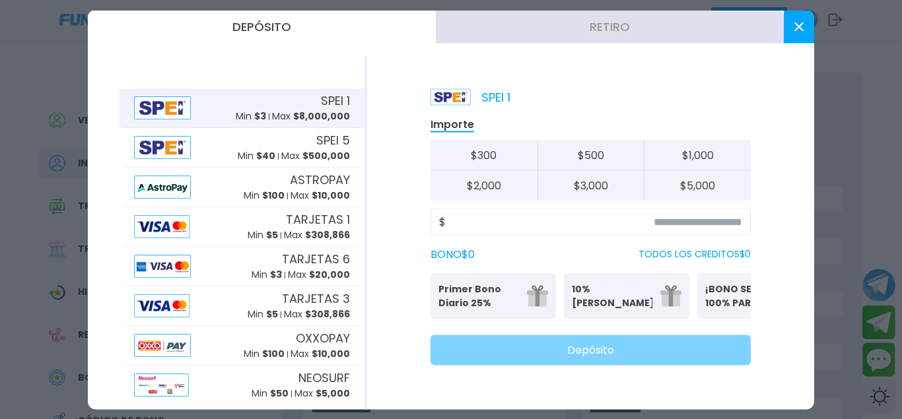
click at [592, 40] on button "Retiro" at bounding box center [610, 26] width 348 height 33
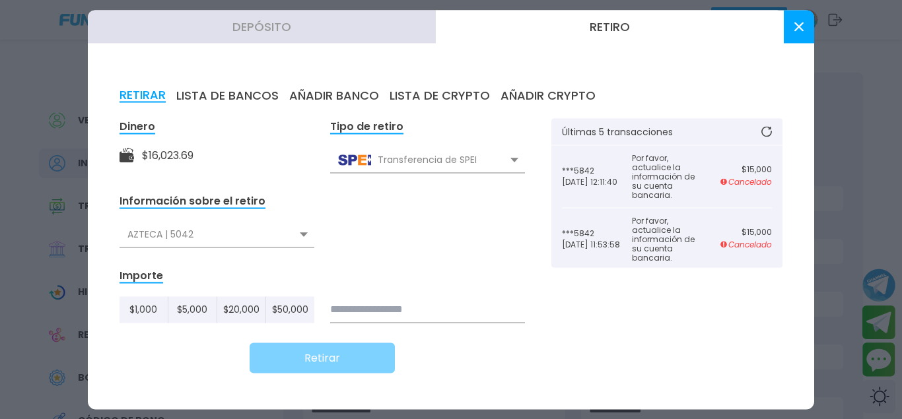
click at [273, 232] on div "AZTECA | 5042" at bounding box center [217, 234] width 195 height 25
click at [795, 28] on icon at bounding box center [799, 26] width 9 height 9
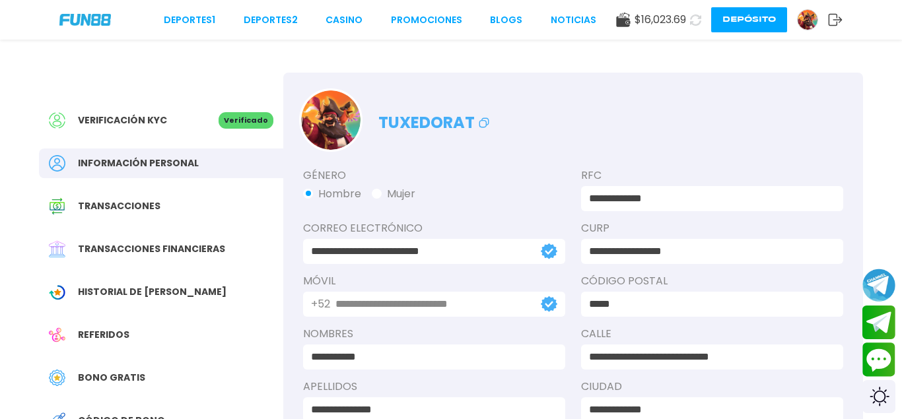
click at [801, 18] on img at bounding box center [808, 20] width 20 height 20
click at [773, 20] on button "Depósito" at bounding box center [749, 19] width 76 height 25
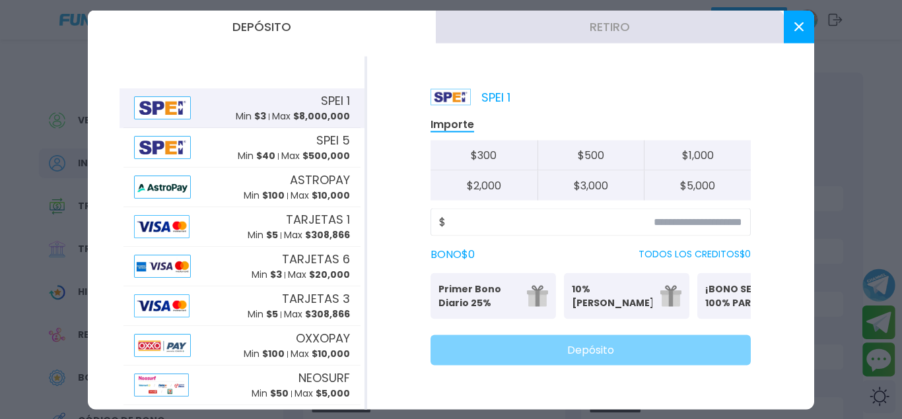
click at [557, 30] on button "Retiro" at bounding box center [610, 26] width 348 height 33
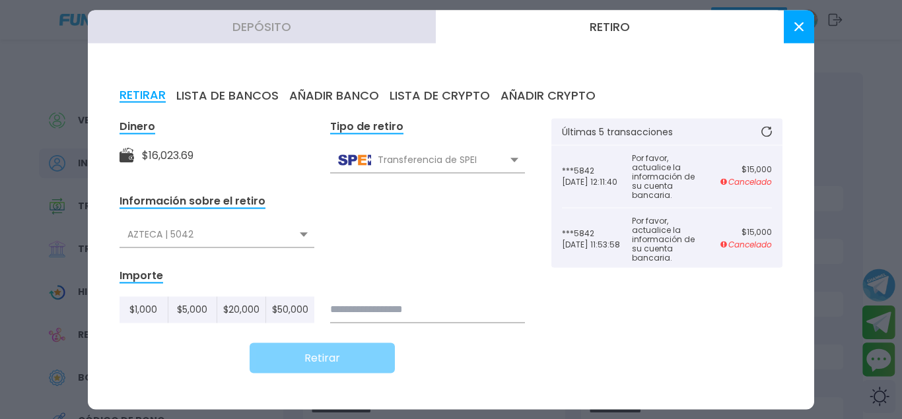
click at [236, 231] on div "AZTECA | 5042" at bounding box center [217, 234] width 195 height 25
click at [182, 291] on div "SANTANDER2* | 5842" at bounding box center [217, 288] width 195 height 25
click at [374, 304] on input at bounding box center [427, 310] width 195 height 26
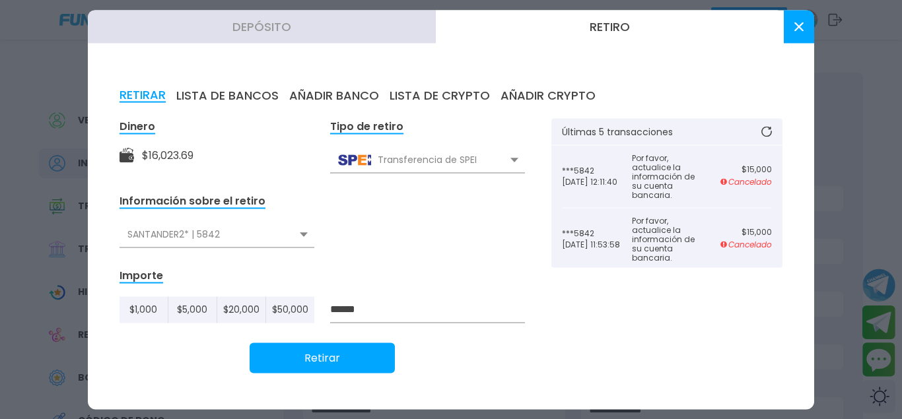
type input "******"
click at [361, 350] on button "Retirar" at bounding box center [322, 358] width 145 height 30
click at [332, 38] on button "Depósito" at bounding box center [262, 26] width 348 height 33
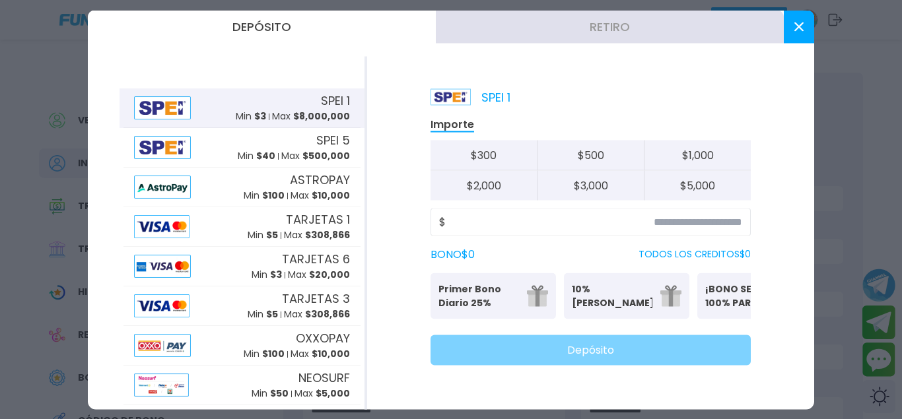
click at [590, 26] on button "Retiro" at bounding box center [610, 26] width 348 height 33
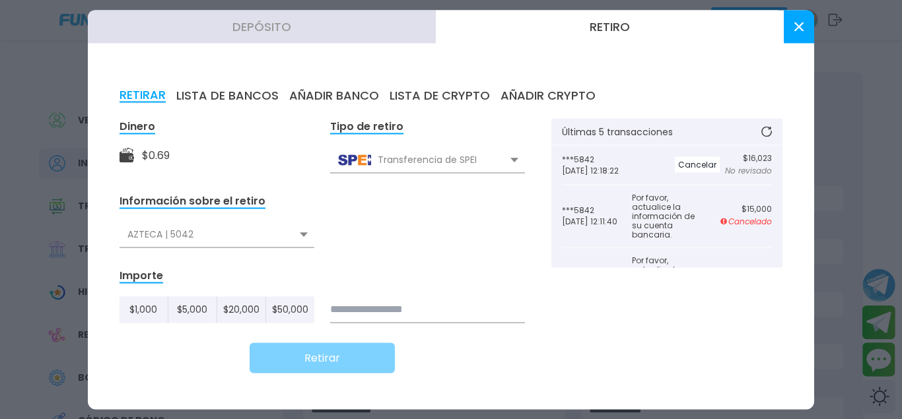
click at [484, 216] on form "Dinero $ 0.69 Tipo de retiro Transferencia de SPEI Transferencia de SPEI Transf…" at bounding box center [323, 245] width 406 height 255
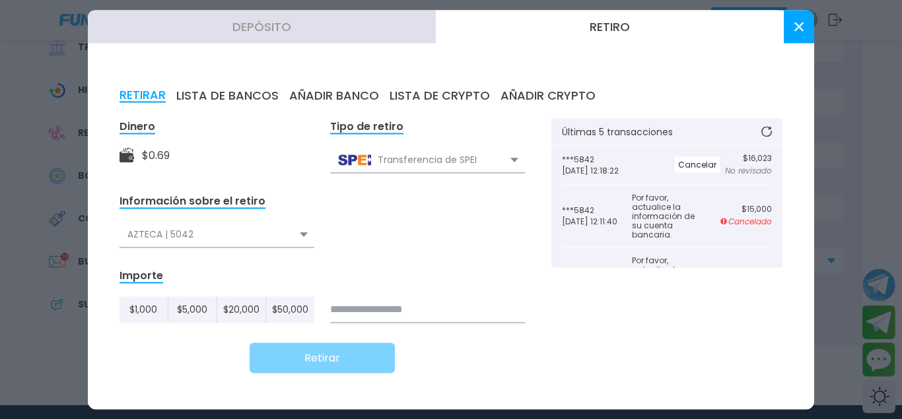
click at [776, 141] on button at bounding box center [767, 131] width 32 height 26
click at [772, 136] on button at bounding box center [767, 131] width 40 height 41
click at [797, 26] on use at bounding box center [799, 26] width 9 height 9
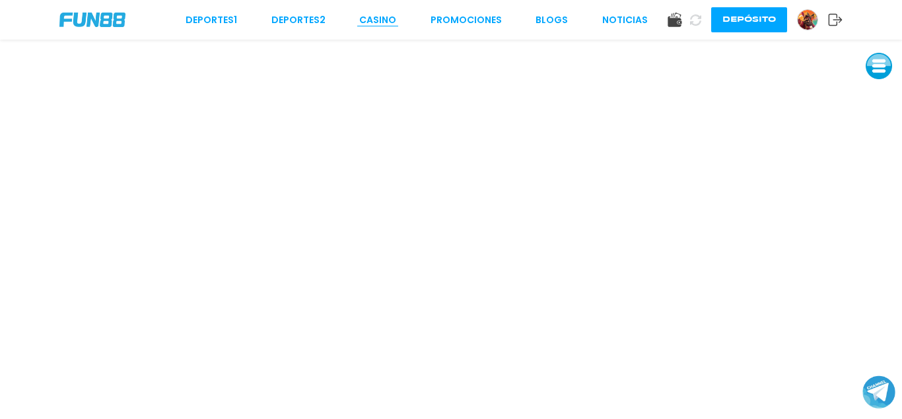
click at [392, 19] on link "CASINO" at bounding box center [377, 20] width 37 height 14
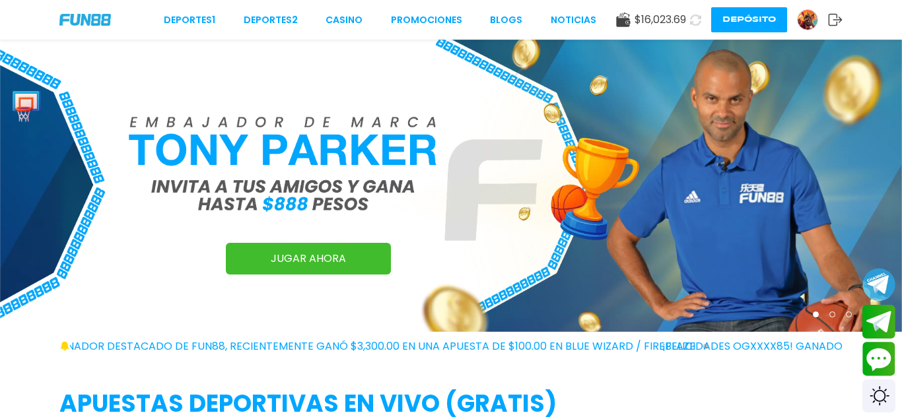
click at [812, 18] on img at bounding box center [808, 20] width 20 height 20
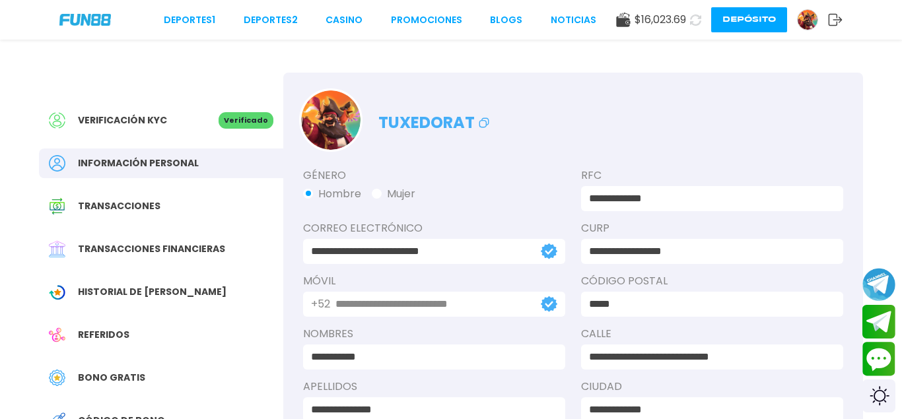
click at [797, 19] on link at bounding box center [812, 19] width 31 height 21
click at [805, 23] on img at bounding box center [808, 20] width 20 height 20
click at [739, 22] on button "Depósito" at bounding box center [749, 19] width 76 height 25
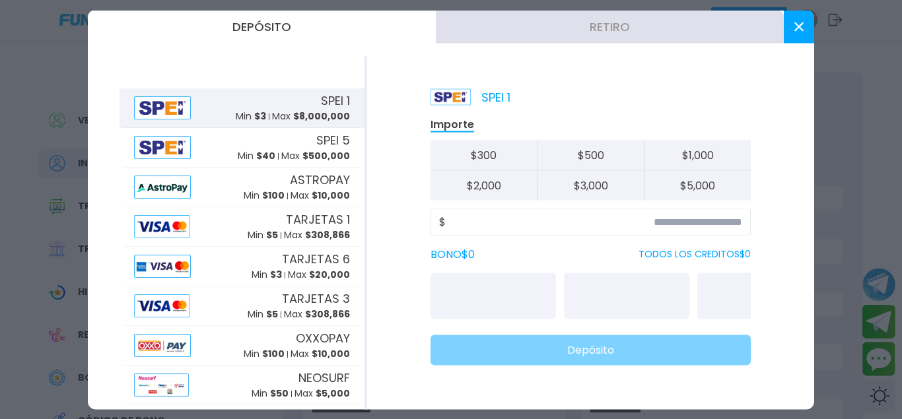
click at [552, 28] on button "Retiro" at bounding box center [610, 26] width 348 height 33
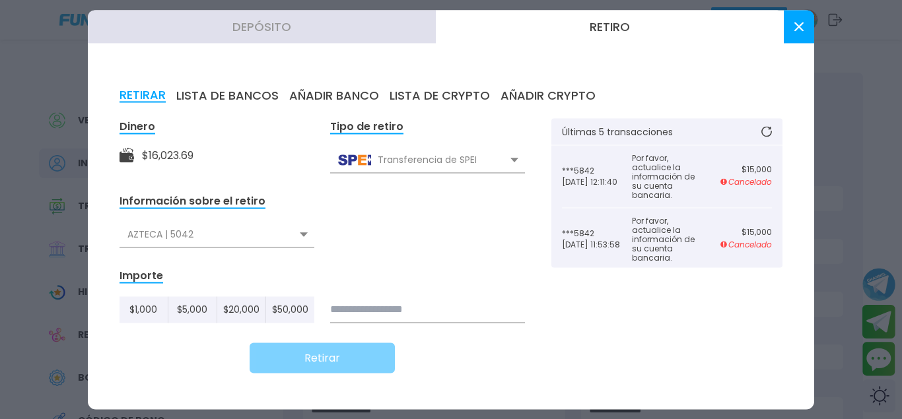
click at [333, 95] on button "AÑADIR BANCO" at bounding box center [334, 95] width 90 height 15
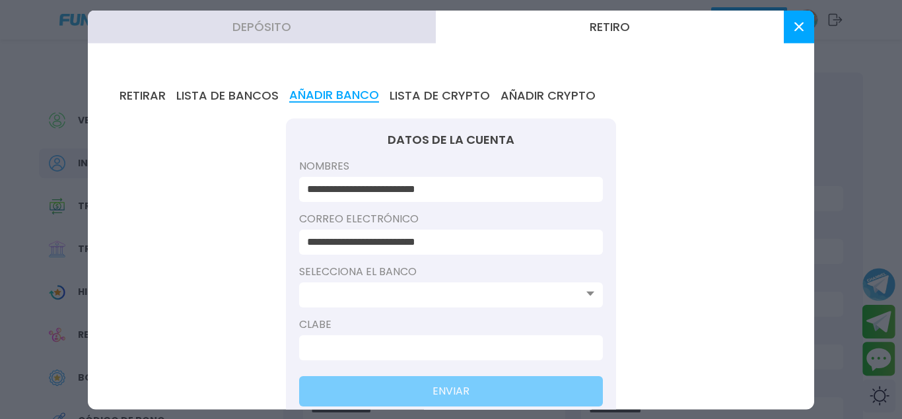
click at [397, 297] on input at bounding box center [447, 295] width 280 height 16
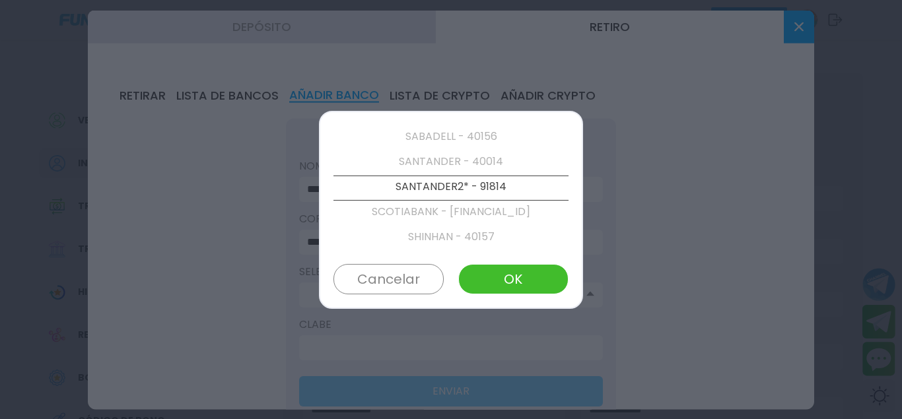
scroll to position [2560, 0]
click at [451, 196] on p "SANTANDER2* - 91814" at bounding box center [451, 188] width 235 height 25
click at [501, 272] on button "OK" at bounding box center [513, 279] width 110 height 30
type input "**********"
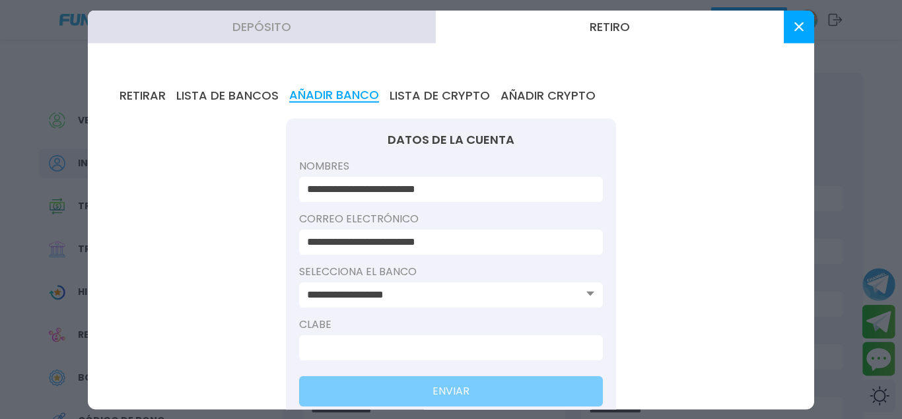
scroll to position [42, 0]
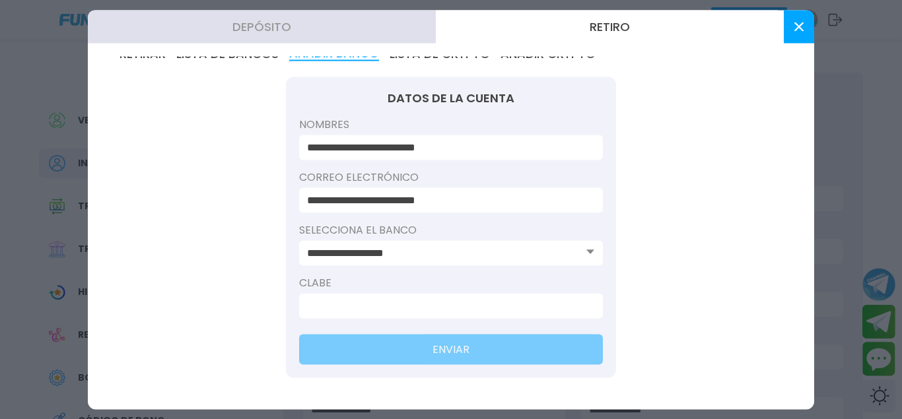
click at [430, 300] on input at bounding box center [447, 306] width 280 height 16
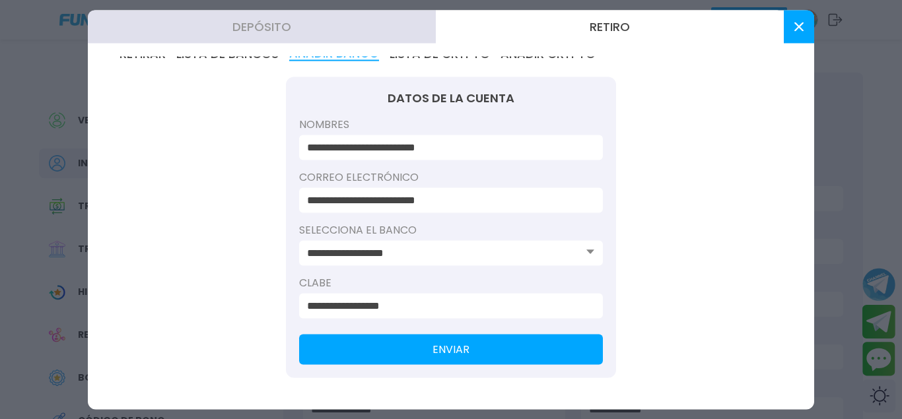
type input "**********"
click at [449, 345] on button "ENVIAR" at bounding box center [451, 349] width 304 height 30
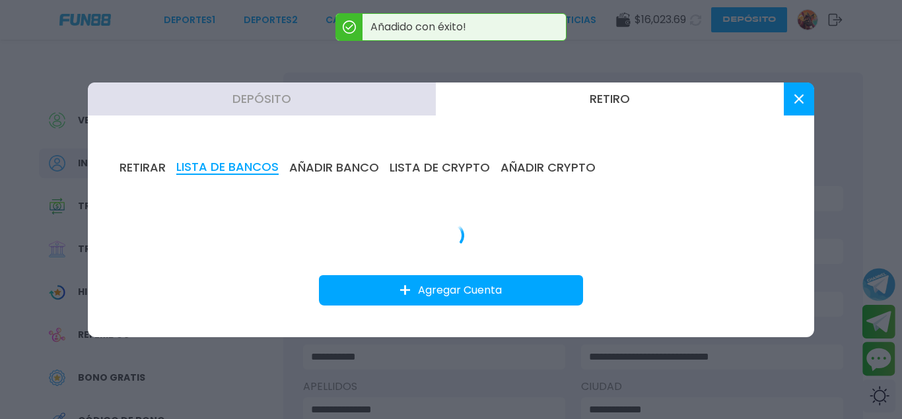
scroll to position [0, 0]
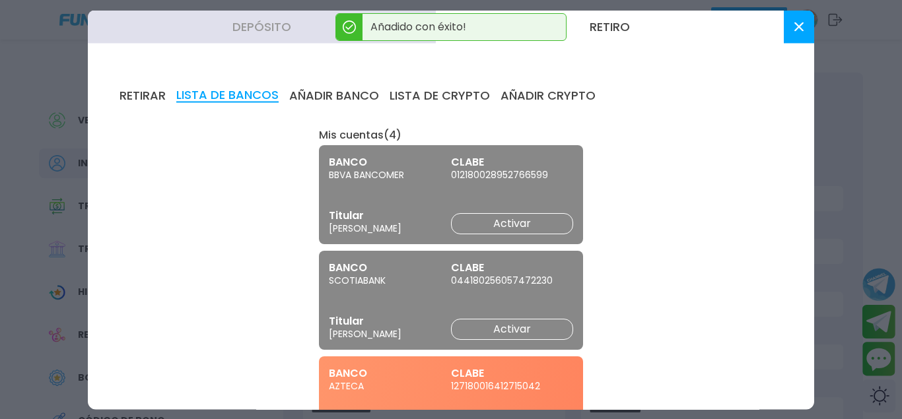
click at [147, 100] on button "RETIRAR" at bounding box center [143, 95] width 46 height 15
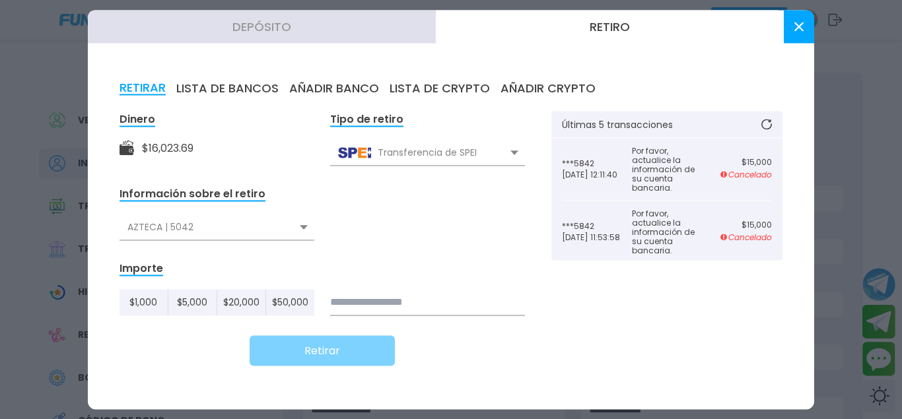
scroll to position [13, 0]
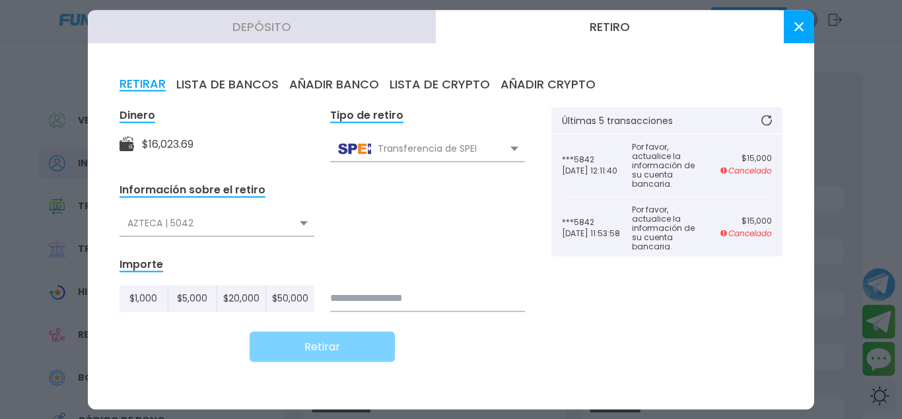
click at [282, 228] on div "AZTECA | 5042" at bounding box center [217, 223] width 195 height 25
click at [193, 279] on div "SANTANDER2* | 5842" at bounding box center [217, 277] width 195 height 25
click at [458, 303] on input at bounding box center [427, 298] width 195 height 26
type input "*"
click at [769, 118] on icon at bounding box center [767, 120] width 11 height 11
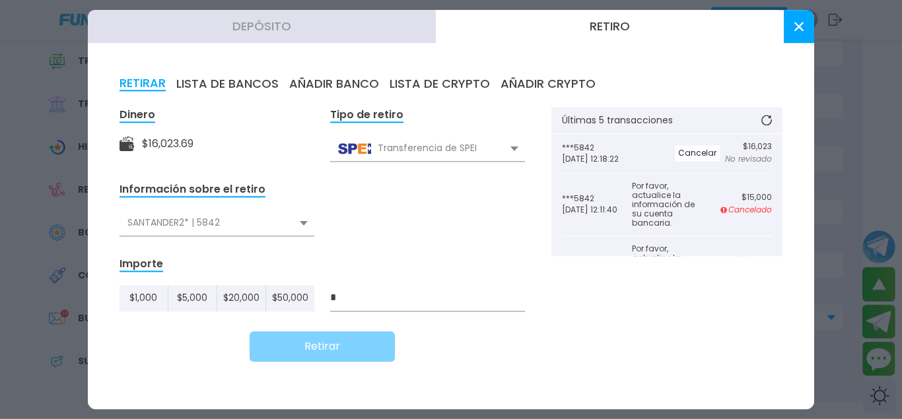
scroll to position [135, 0]
click at [338, 30] on button "Depósito" at bounding box center [262, 26] width 348 height 33
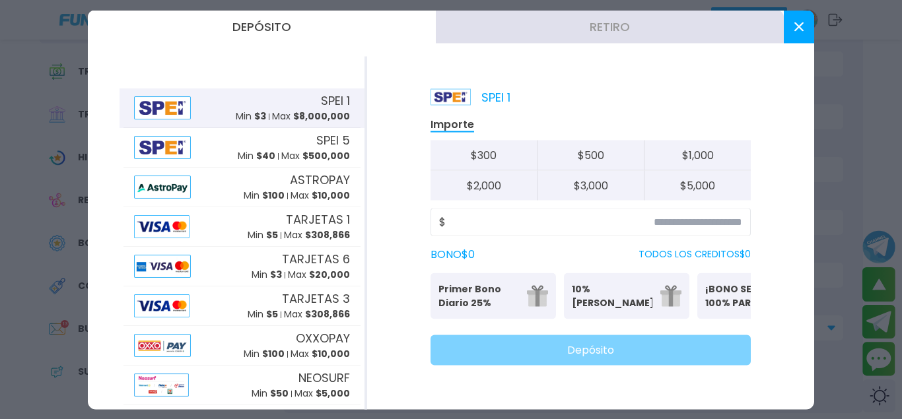
click at [659, 34] on button "Retiro" at bounding box center [610, 26] width 348 height 33
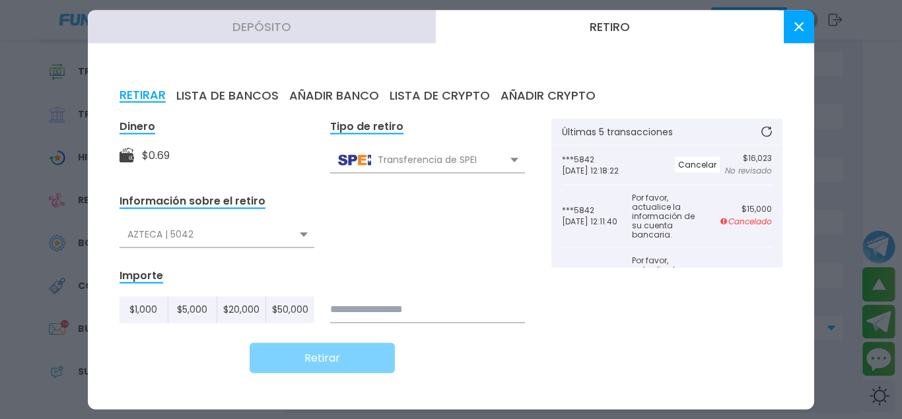
click at [761, 135] on button at bounding box center [767, 131] width 32 height 26
click at [767, 134] on icon at bounding box center [767, 131] width 11 height 11
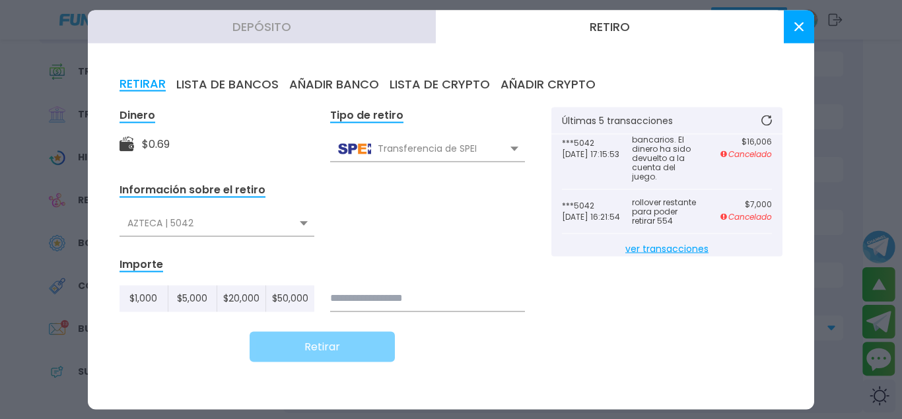
scroll to position [0, 0]
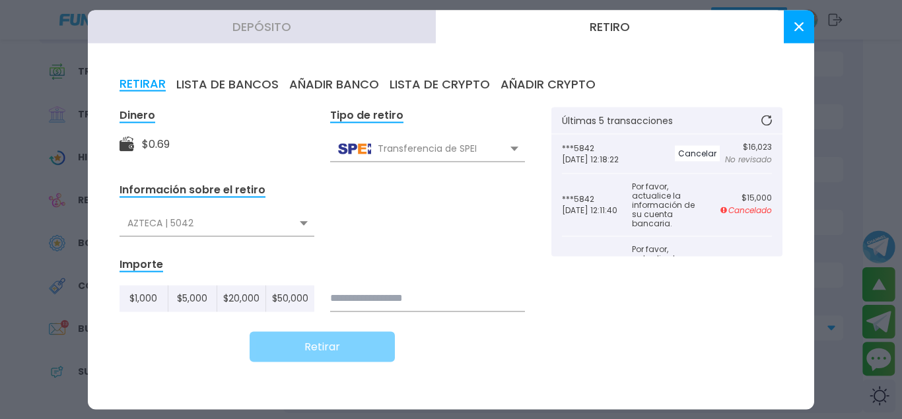
click at [771, 121] on use at bounding box center [767, 120] width 11 height 11
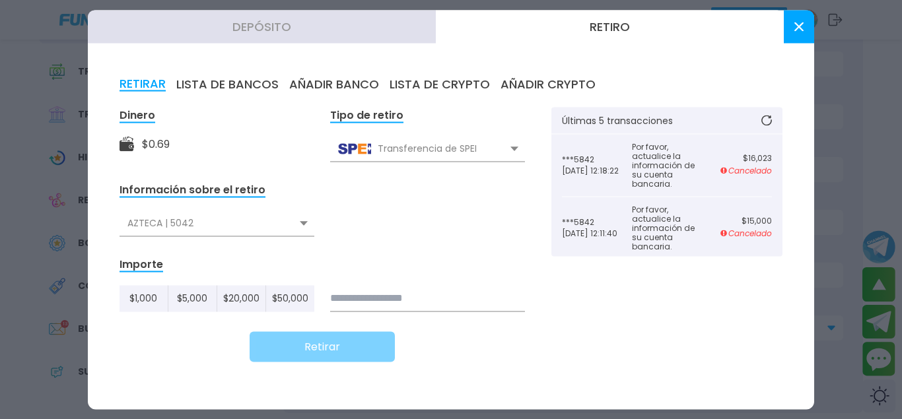
click at [794, 39] on button at bounding box center [799, 26] width 30 height 33
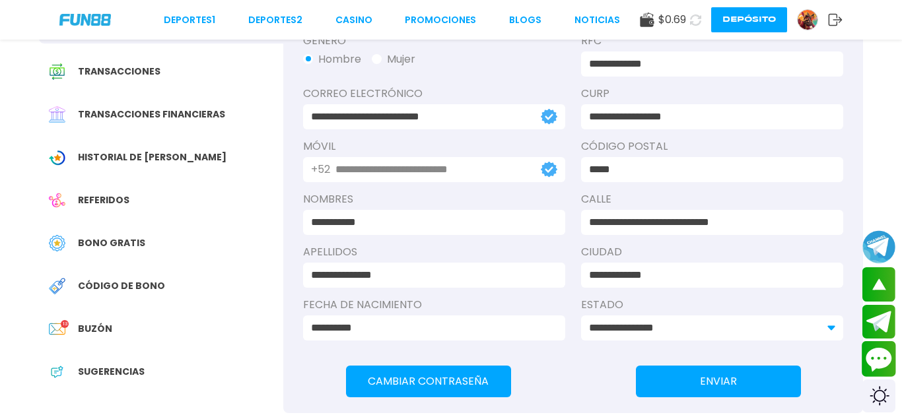
click at [888, 357] on button "Contact customer service" at bounding box center [879, 359] width 35 height 36
click at [697, 19] on icon at bounding box center [695, 20] width 11 height 11
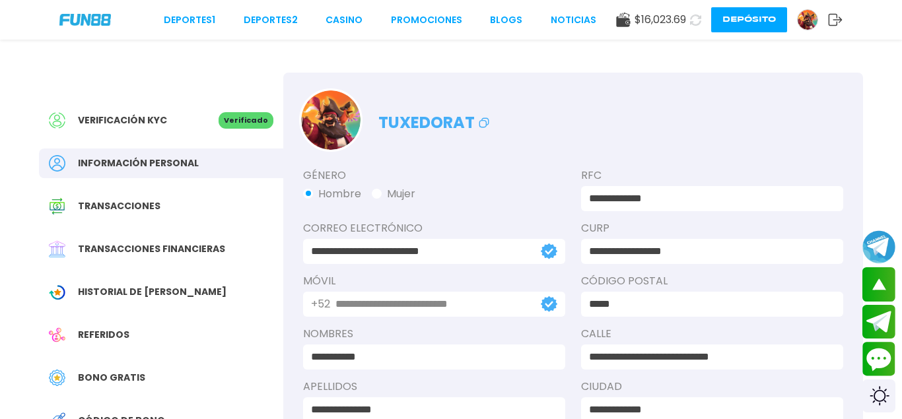
click at [766, 22] on button "Depósito" at bounding box center [749, 19] width 76 height 25
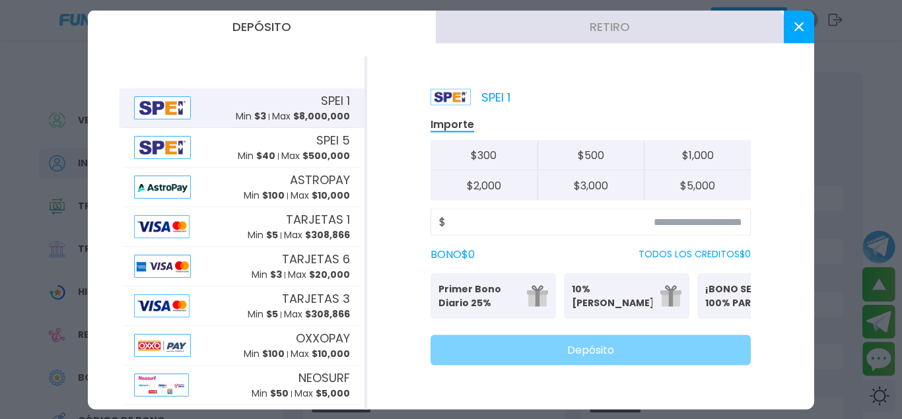
click at [632, 31] on button "Retiro" at bounding box center [610, 26] width 348 height 33
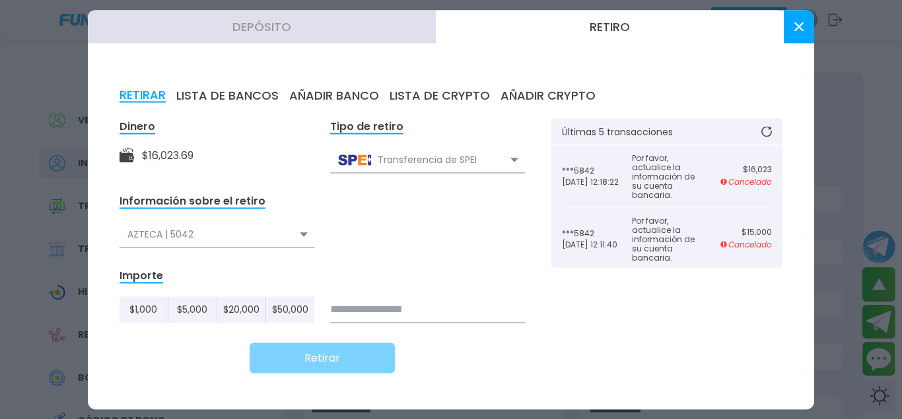
click at [328, 83] on div "RETIRAR LISTA DE BANCOS AÑADIR BANCO LISTA DE CRYPTO AÑADIR CRYPTO Dinero $ 16,…" at bounding box center [451, 232] width 727 height 353
click at [328, 87] on div "RETIRAR LISTA DE BANCOS AÑADIR BANCO LISTA DE CRYPTO AÑADIR CRYPTO Dinero $ 16,…" at bounding box center [451, 232] width 727 height 353
click at [328, 90] on button "AÑADIR BANCO" at bounding box center [334, 95] width 90 height 15
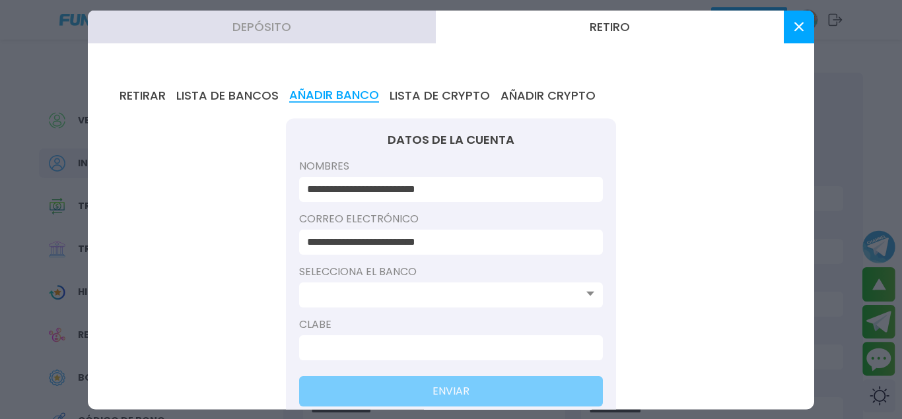
click at [456, 293] on input at bounding box center [447, 295] width 280 height 16
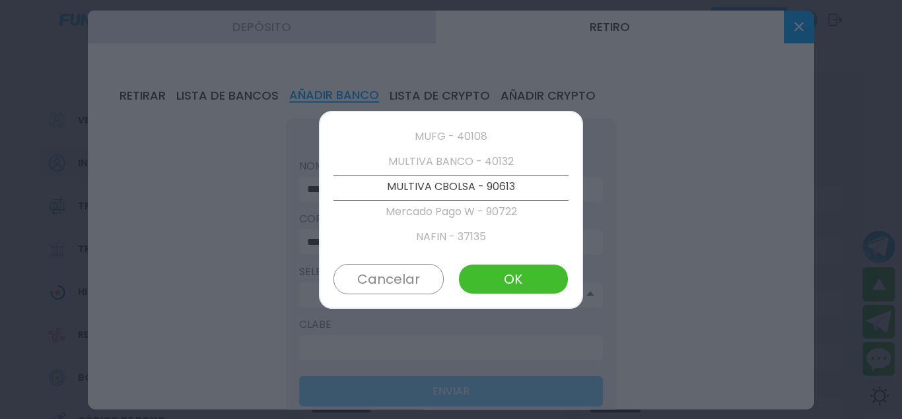
scroll to position [2234, 0]
click at [458, 212] on p "Mercado Pago W - 90722" at bounding box center [451, 213] width 235 height 25
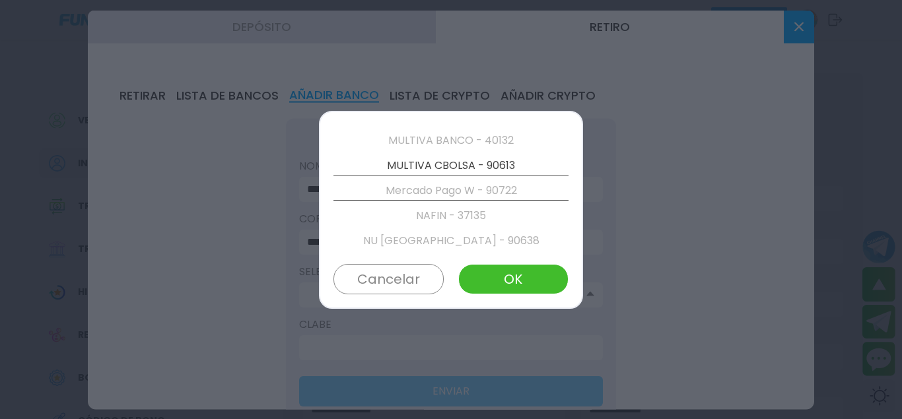
scroll to position [2259, 0]
click at [431, 182] on p "Mercado Pago W - 90722" at bounding box center [451, 188] width 235 height 25
click at [427, 182] on p "Mercado Pago W - 90722" at bounding box center [451, 188] width 235 height 25
click at [497, 275] on button "OK" at bounding box center [513, 279] width 110 height 30
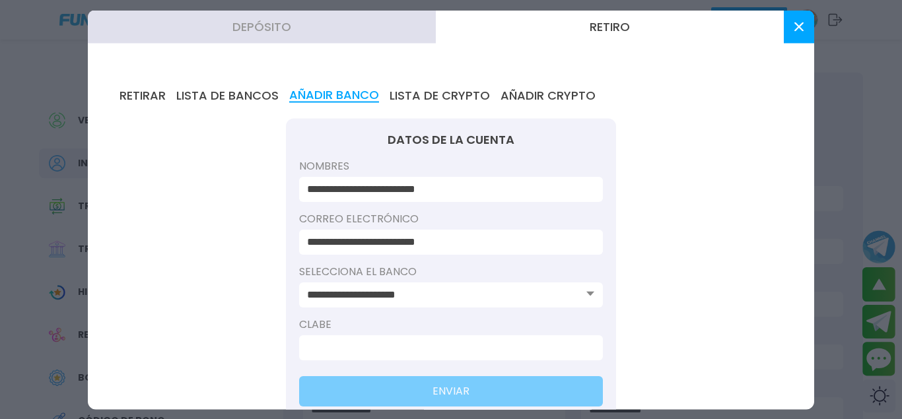
type input "**********"
click at [376, 348] on input at bounding box center [447, 347] width 280 height 16
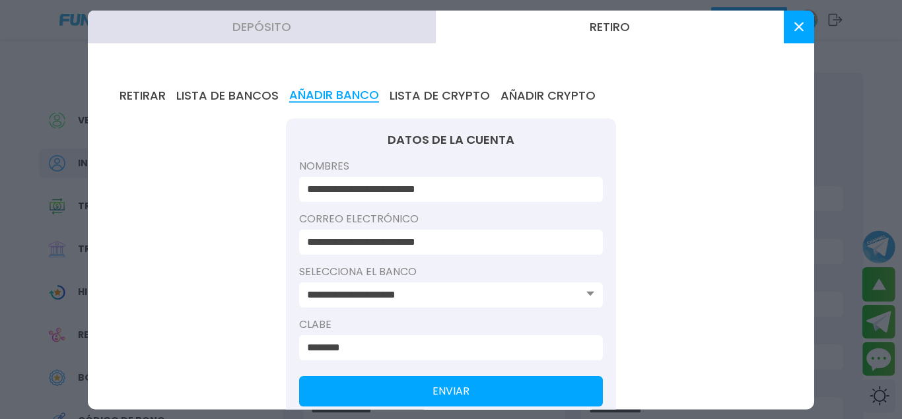
click at [408, 348] on input "********" at bounding box center [447, 347] width 280 height 16
drag, startPoint x: 307, startPoint y: 349, endPoint x: 451, endPoint y: 356, distance: 144.1
click at [450, 355] on input "**********" at bounding box center [447, 347] width 280 height 16
type input "**********"
click at [456, 392] on button "ENVIAR" at bounding box center [451, 391] width 304 height 30
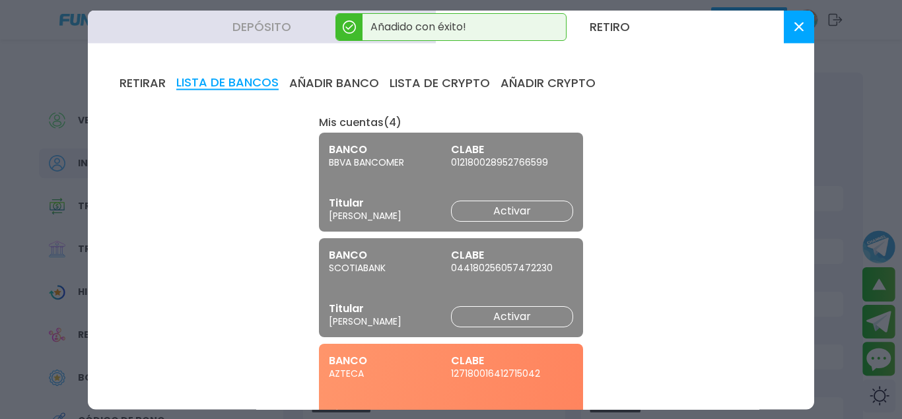
scroll to position [0, 0]
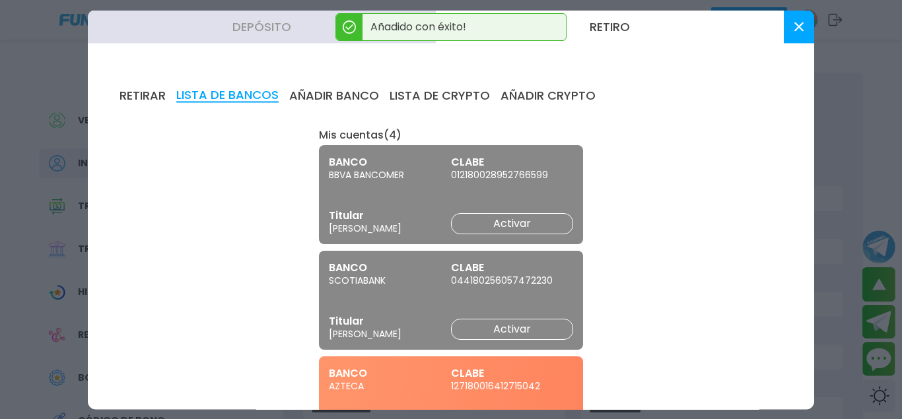
click at [150, 96] on button "RETIRAR" at bounding box center [143, 95] width 46 height 15
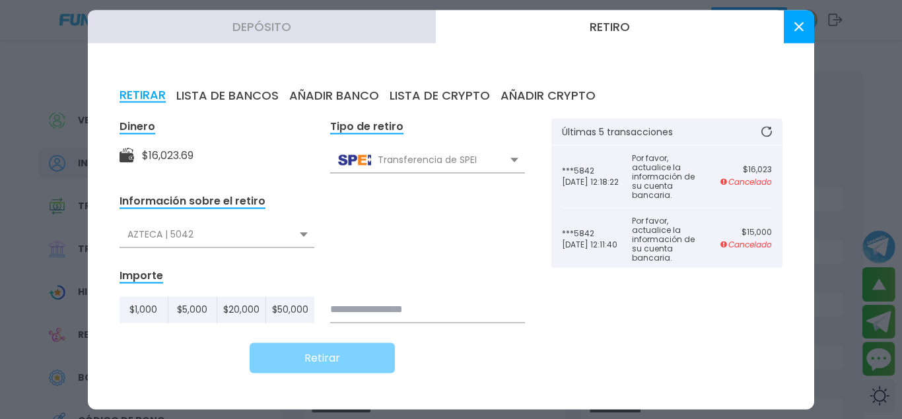
click at [283, 238] on div "AZTECA | 5042" at bounding box center [217, 234] width 195 height 25
click at [205, 283] on div "Mercado Pago W | 4074" at bounding box center [217, 288] width 195 height 25
click at [435, 308] on input at bounding box center [427, 310] width 195 height 26
click at [426, 310] on input at bounding box center [427, 310] width 195 height 26
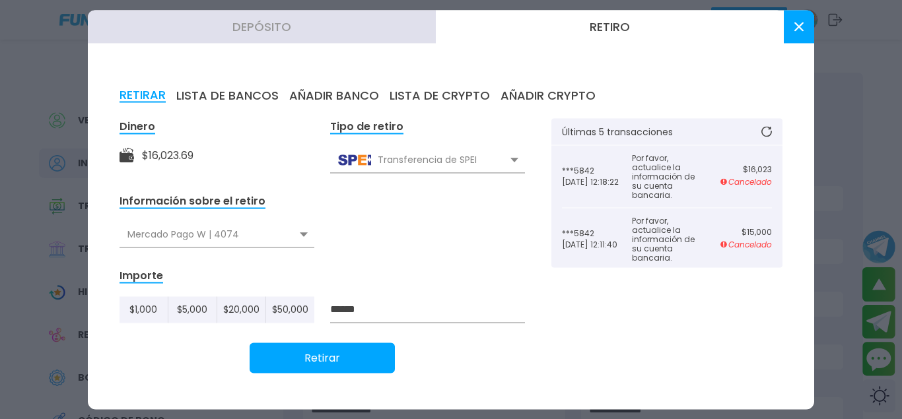
type input "******"
click at [286, 234] on div "Mercado Pago W | 4074" at bounding box center [217, 234] width 195 height 25
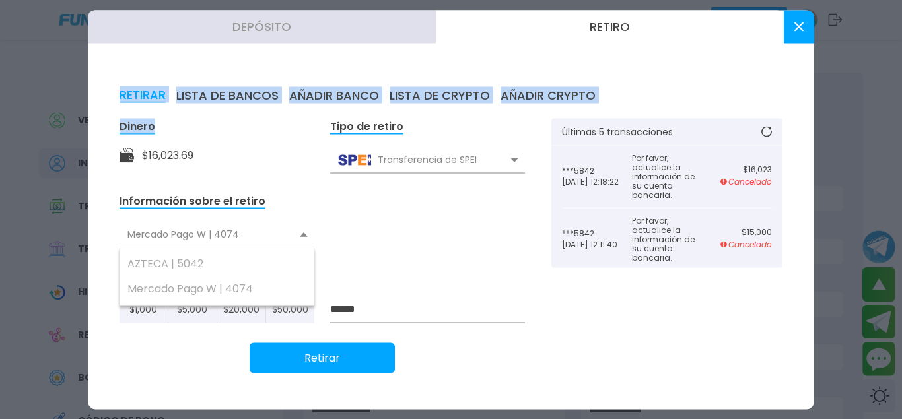
click at [229, 87] on div "RETIRAR LISTA DE BANCOS AÑADIR BANCO LISTA DE CRYPTO AÑADIR CRYPTO Dinero $ 16,…" at bounding box center [451, 232] width 727 height 353
click at [229, 88] on button "LISTA DE BANCOS" at bounding box center [227, 95] width 102 height 15
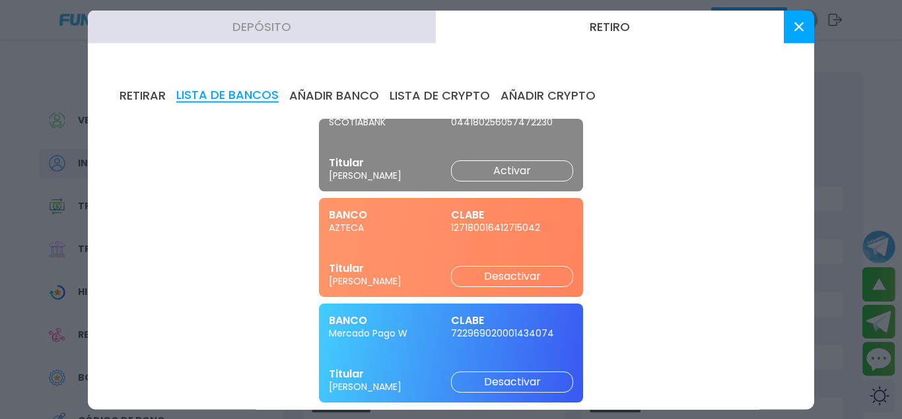
scroll to position [71, 0]
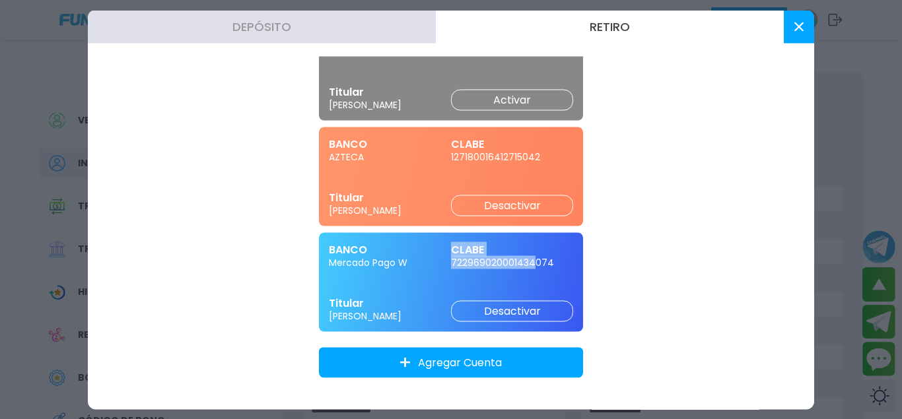
drag, startPoint x: 450, startPoint y: 266, endPoint x: 531, endPoint y: 266, distance: 81.2
click at [531, 266] on div "BANCO Mercado Pago W CLABE 722969020001434074" at bounding box center [451, 255] width 244 height 26
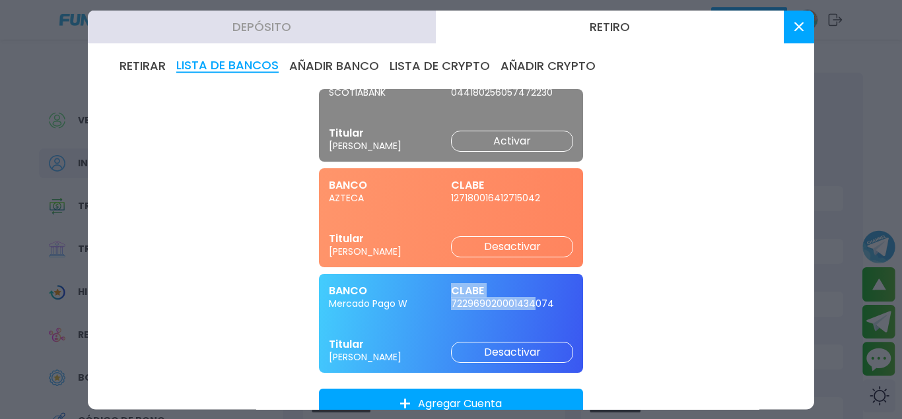
scroll to position [0, 0]
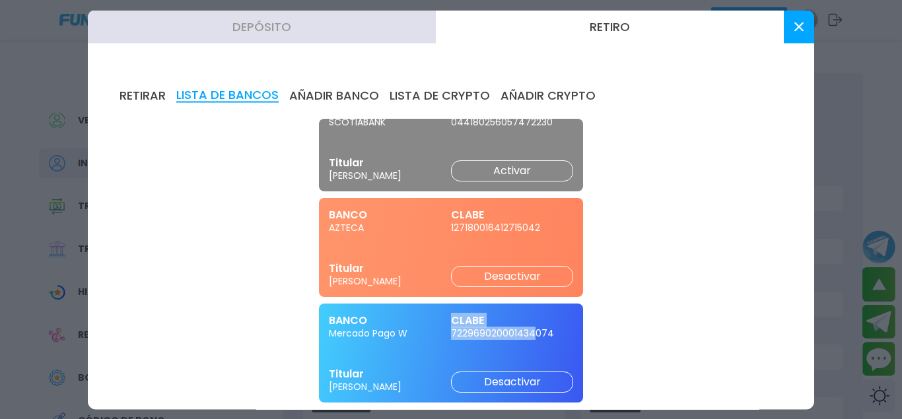
click at [139, 93] on button "RETIRAR" at bounding box center [143, 95] width 46 height 15
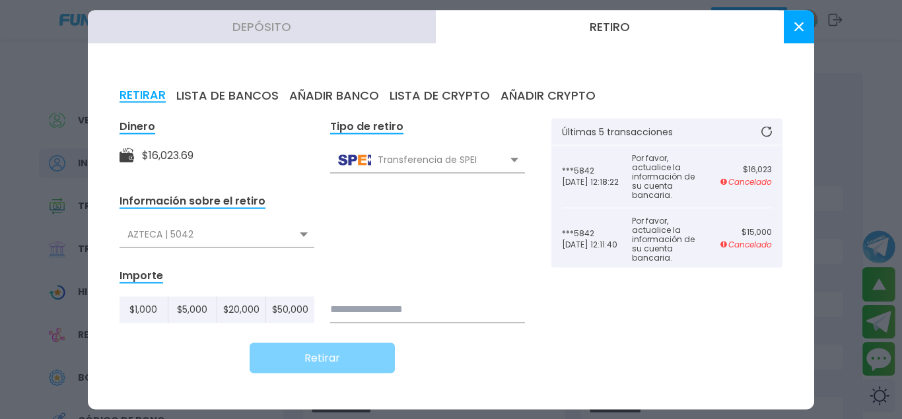
click at [261, 231] on div "AZTECA | 5042" at bounding box center [217, 234] width 195 height 25
click at [226, 288] on div "Mercado Pago W | 4074" at bounding box center [217, 288] width 195 height 25
click at [407, 303] on input at bounding box center [427, 310] width 195 height 26
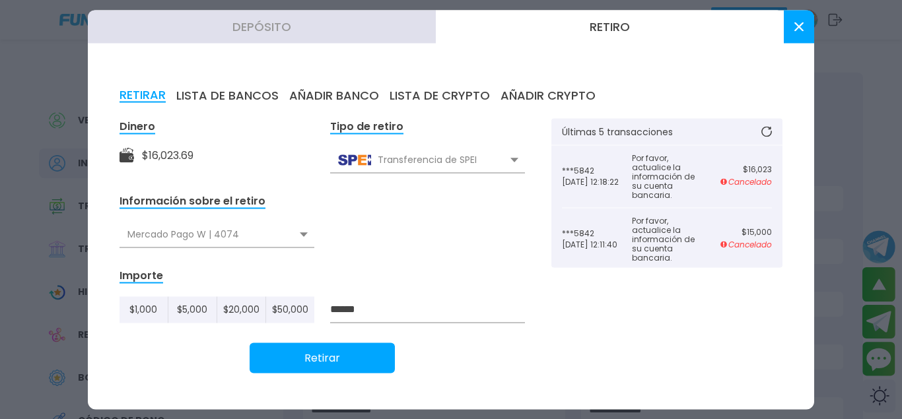
type input "******"
click at [312, 361] on button "Retirar" at bounding box center [322, 358] width 145 height 30
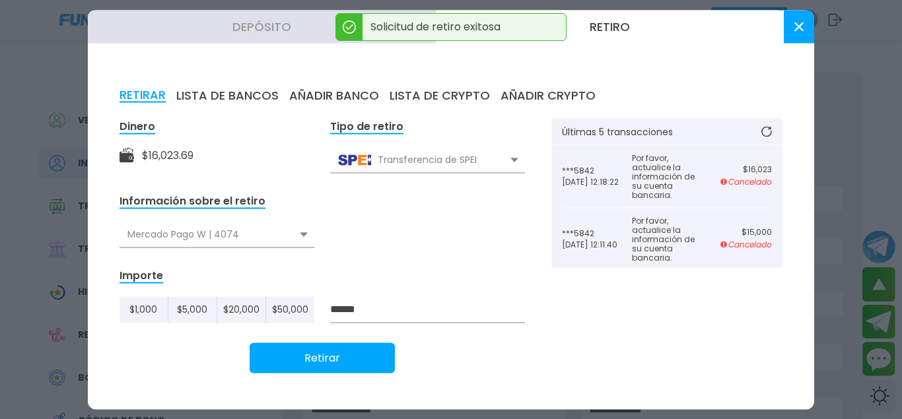
click at [874, 356] on div at bounding box center [451, 209] width 902 height 419
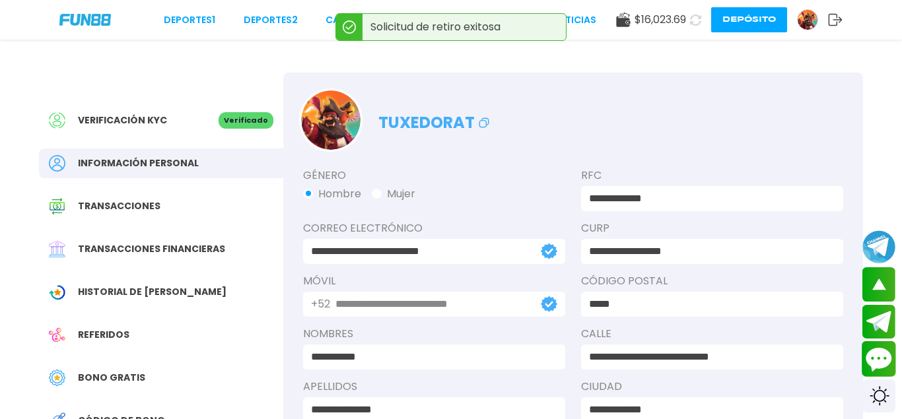
click at [873, 355] on button "Contact customer service" at bounding box center [879, 359] width 35 height 36
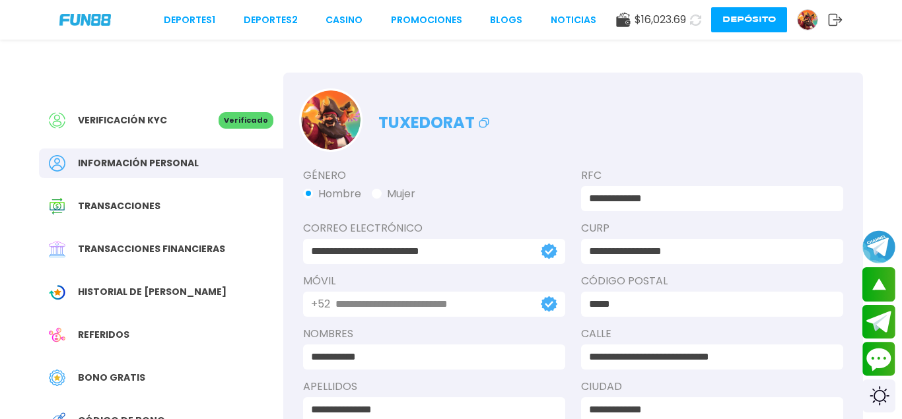
click at [699, 17] on use at bounding box center [695, 19] width 11 height 11
